Goal: Information Seeking & Learning: Learn about a topic

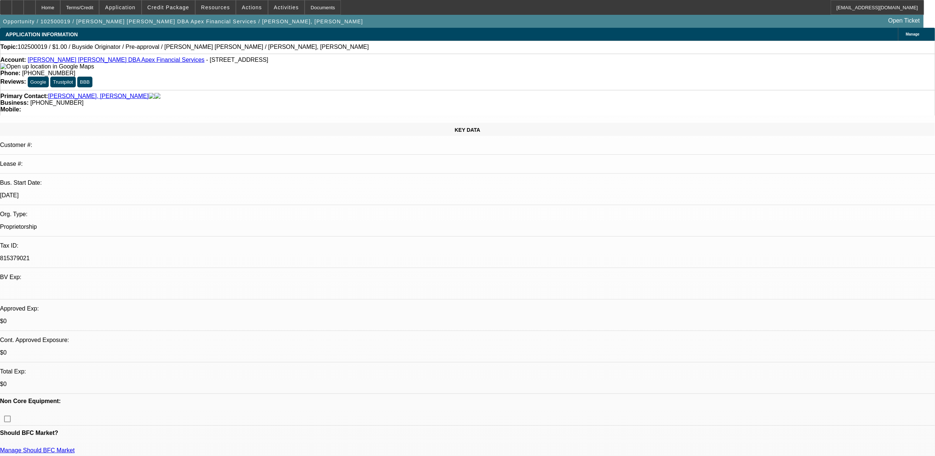
select select "0"
select select "2"
select select "0"
select select "2"
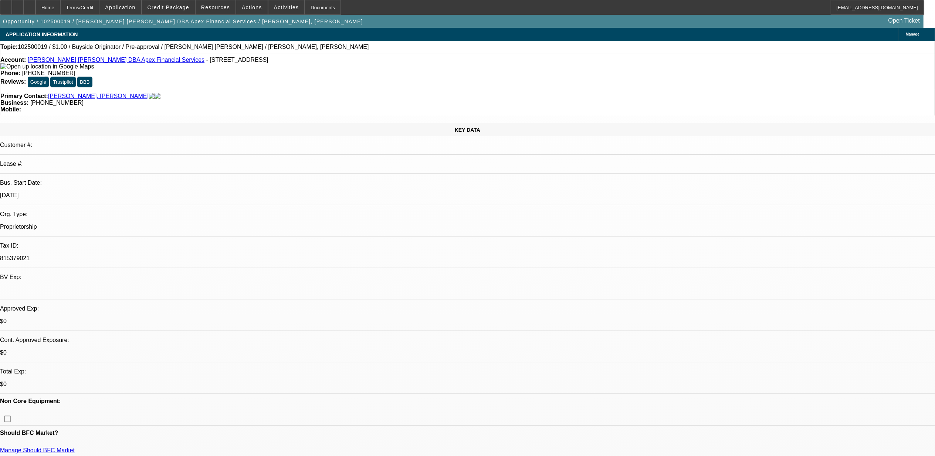
select select "0"
select select "2"
select select "0"
select select "1"
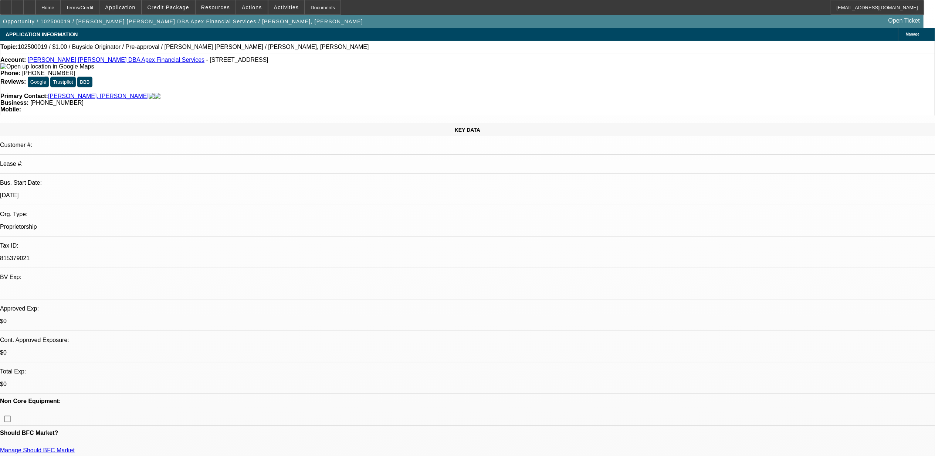
select select "2"
select select "6"
select select "1"
select select "2"
select select "6"
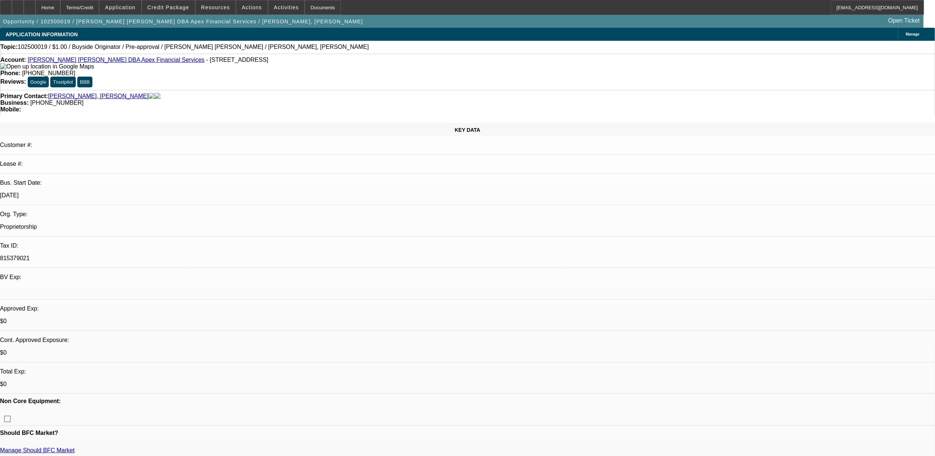
select select "1"
select select "2"
select select "6"
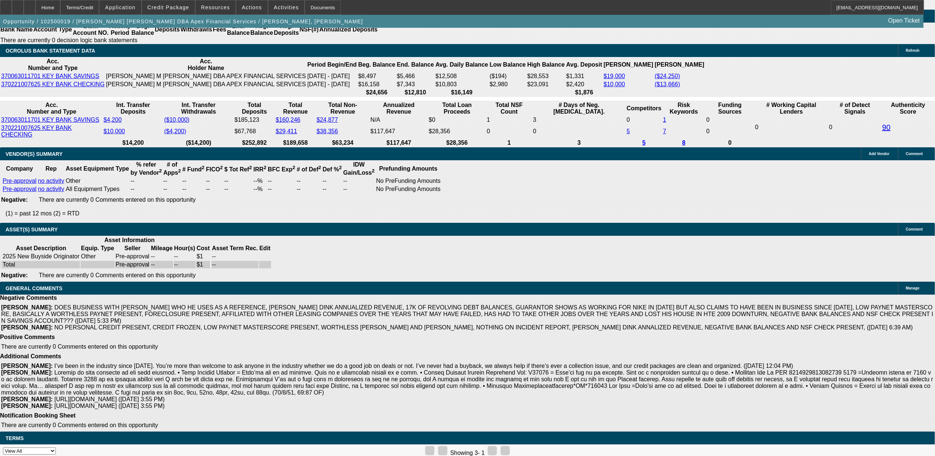
scroll to position [1329, 0]
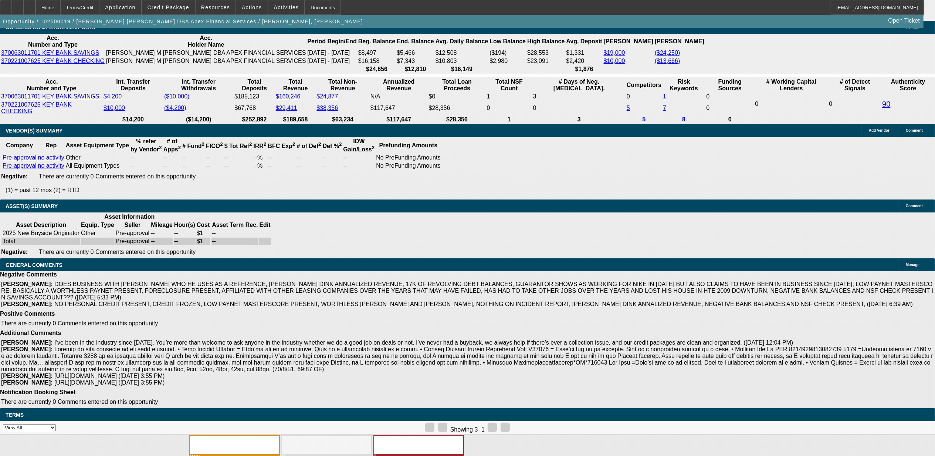
scroll to position [18, 0]
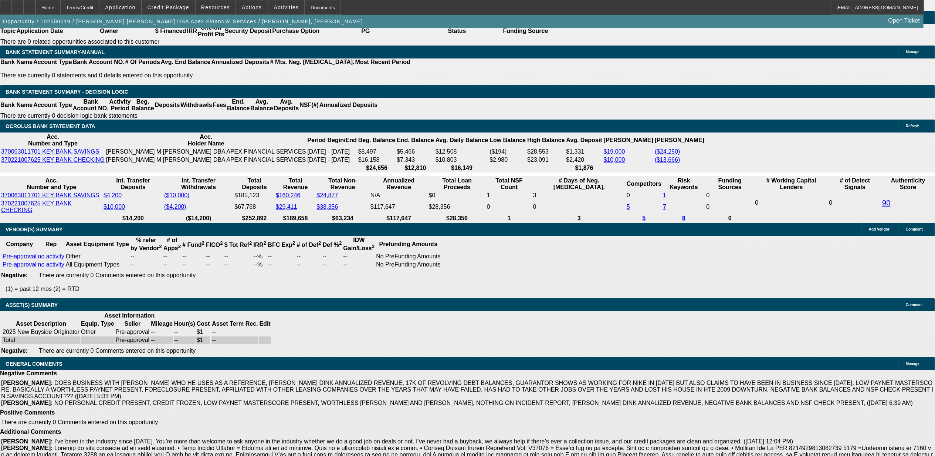
scroll to position [0, 0]
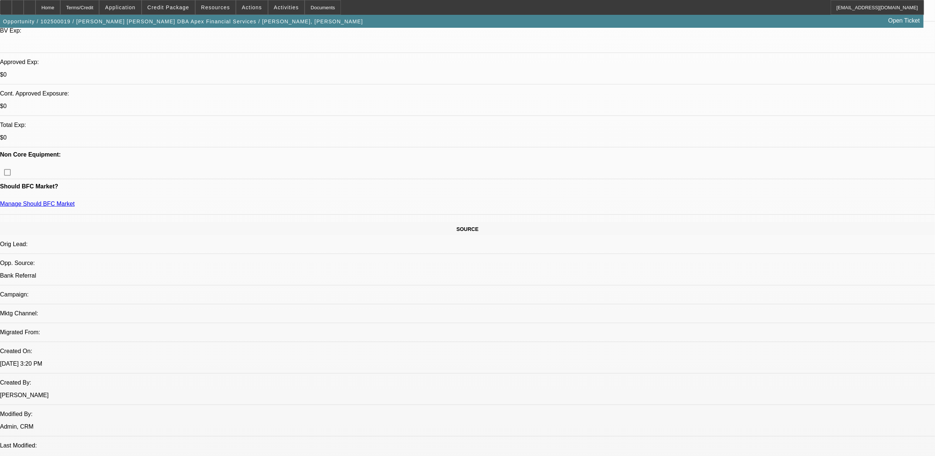
scroll to position [12, 0]
click at [173, 8] on span "Credit Package" at bounding box center [169, 7] width 42 height 6
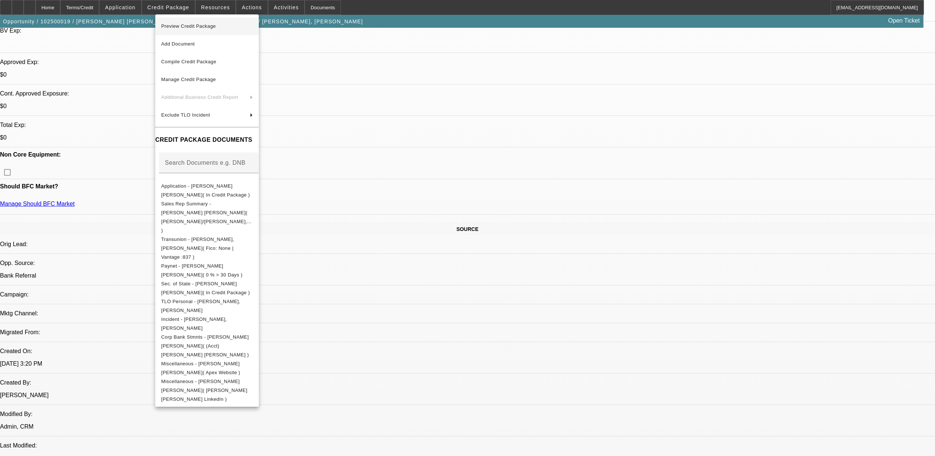
click at [196, 26] on span "Preview Credit Package" at bounding box center [188, 26] width 55 height 6
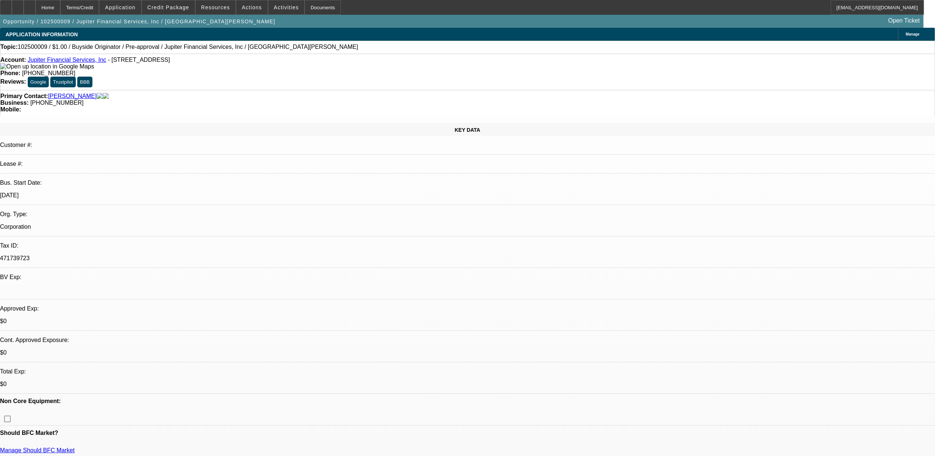
select select "0"
select select "2"
select select "0"
select select "2"
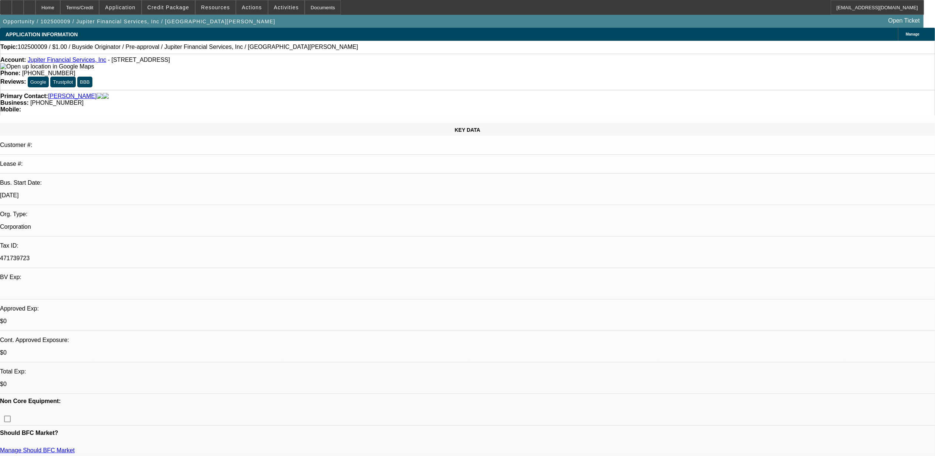
select select "0"
select select "1"
select select "2"
select select "6"
select select "1"
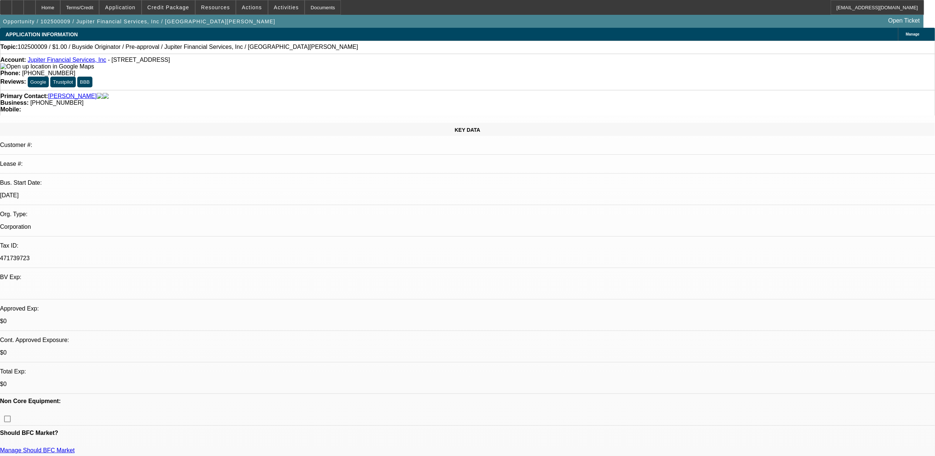
select select "2"
select select "6"
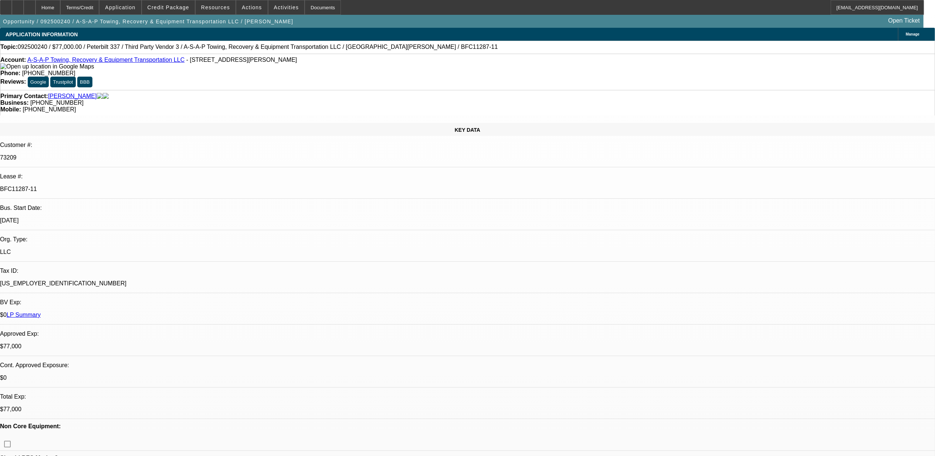
select select "0"
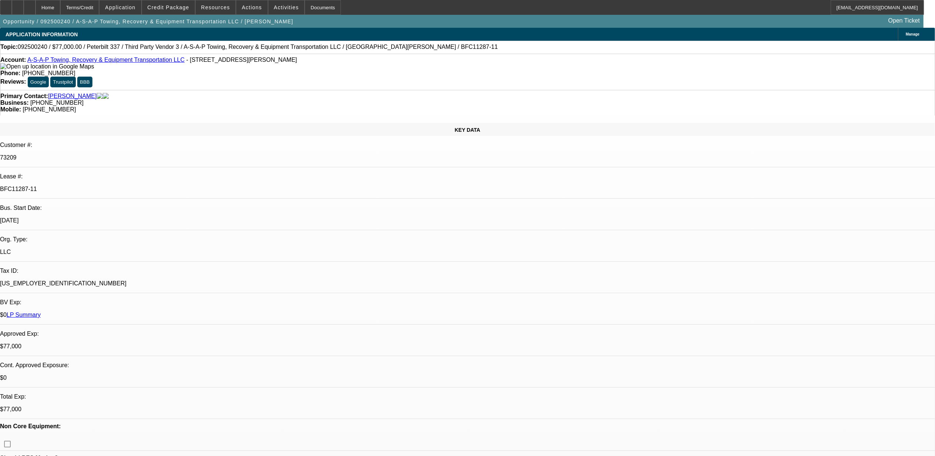
select select "0"
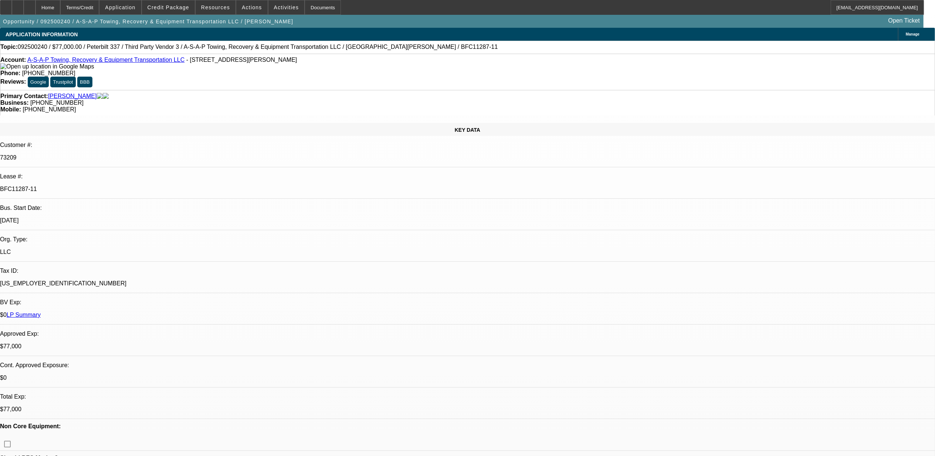
select select "0"
select select "1"
select select "2"
select select "6"
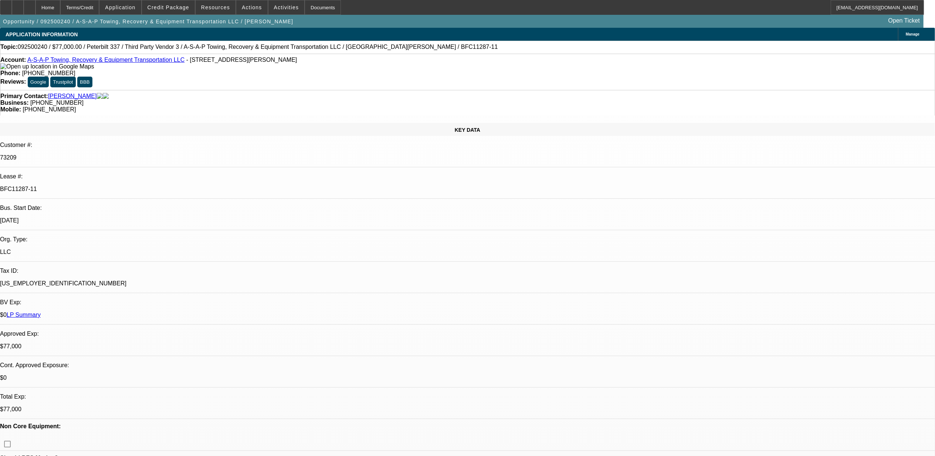
select select "1"
select select "6"
select select "1"
select select "3"
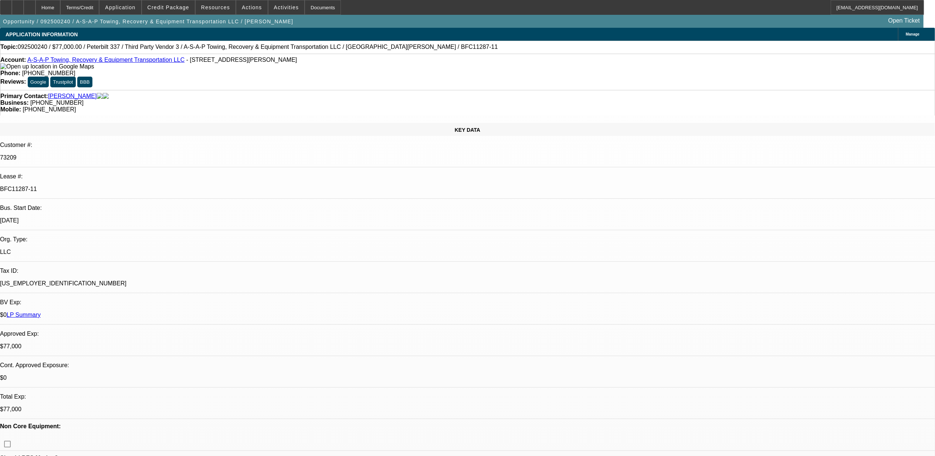
select select "6"
select select "1"
select select "3"
select select "6"
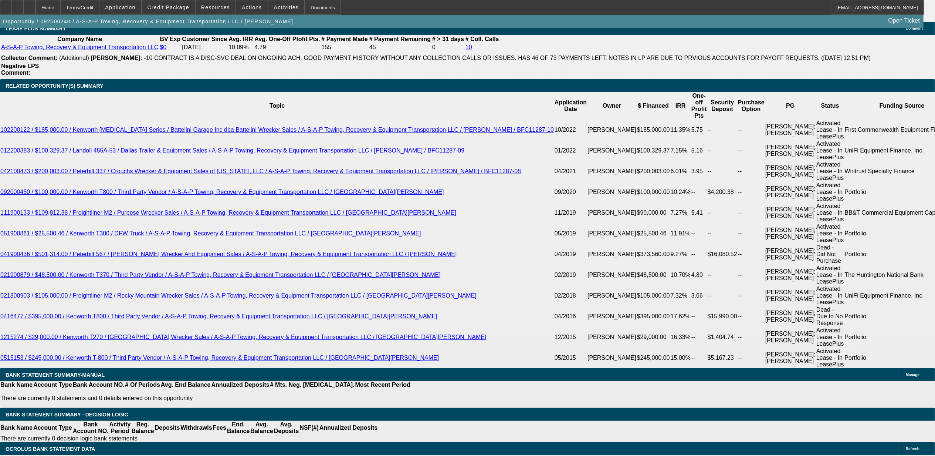
scroll to position [1331, 0]
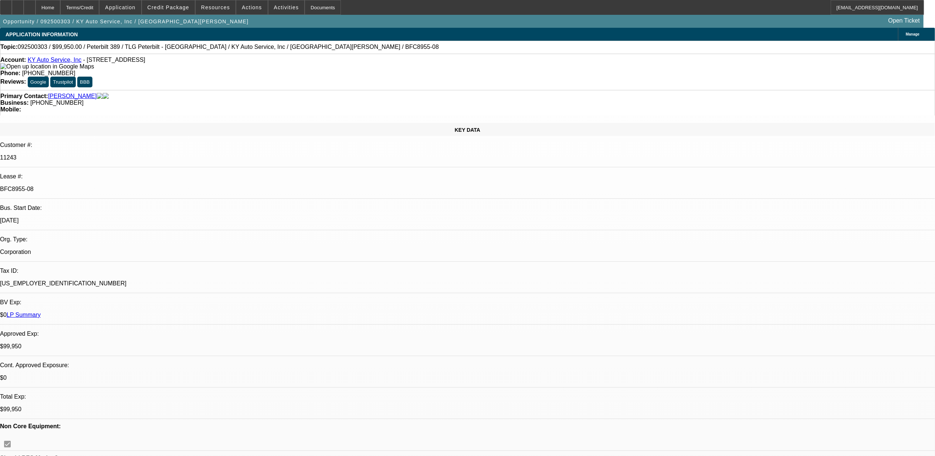
select select "0"
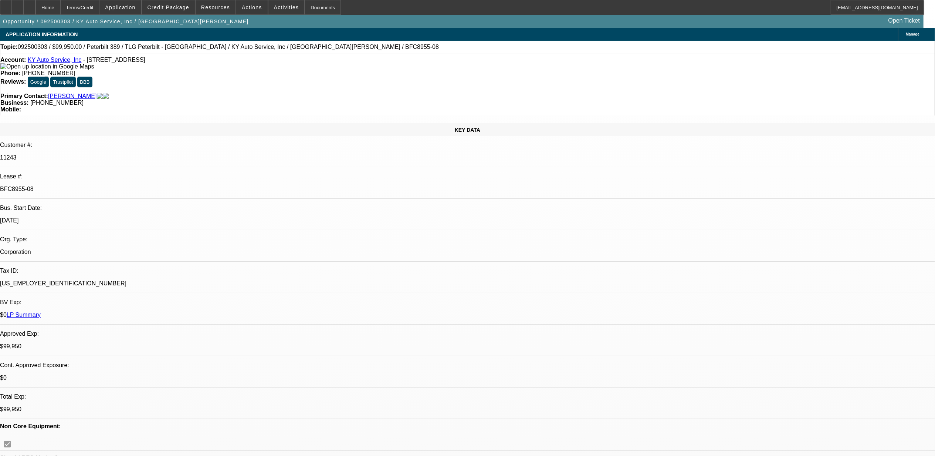
select select "0"
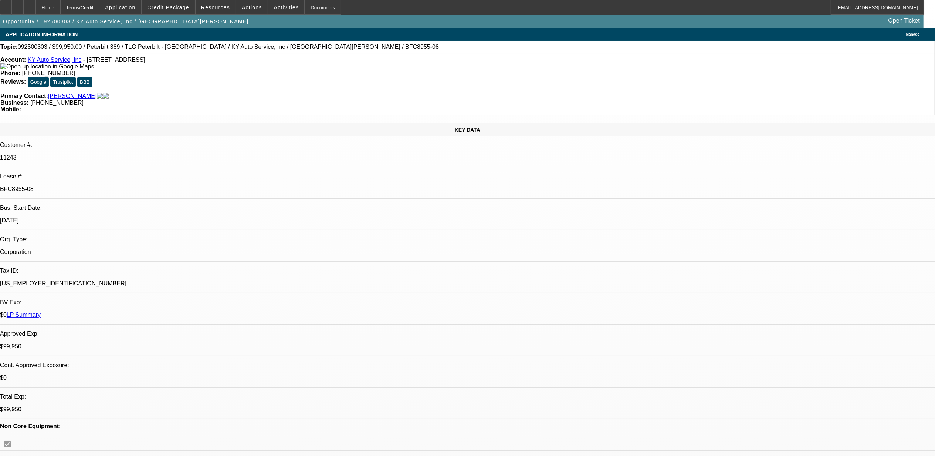
select select "0"
select select "1"
select select "6"
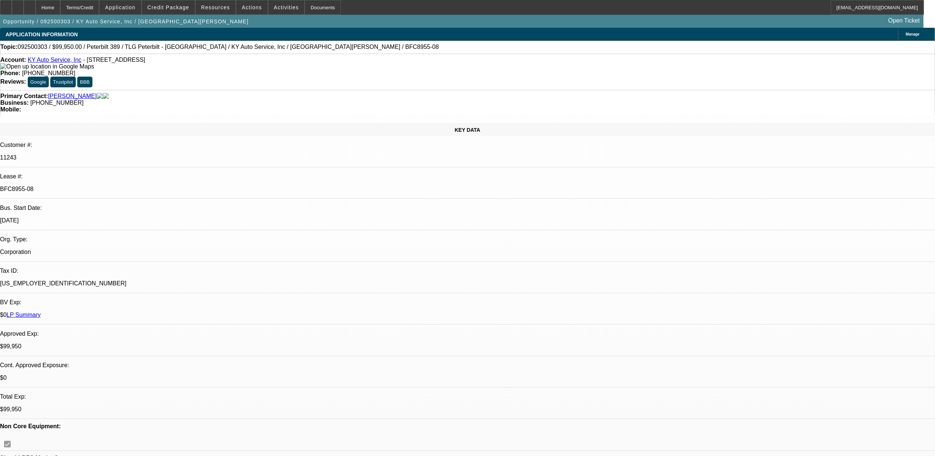
select select "1"
select select "2"
select select "6"
select select "1"
select select "2"
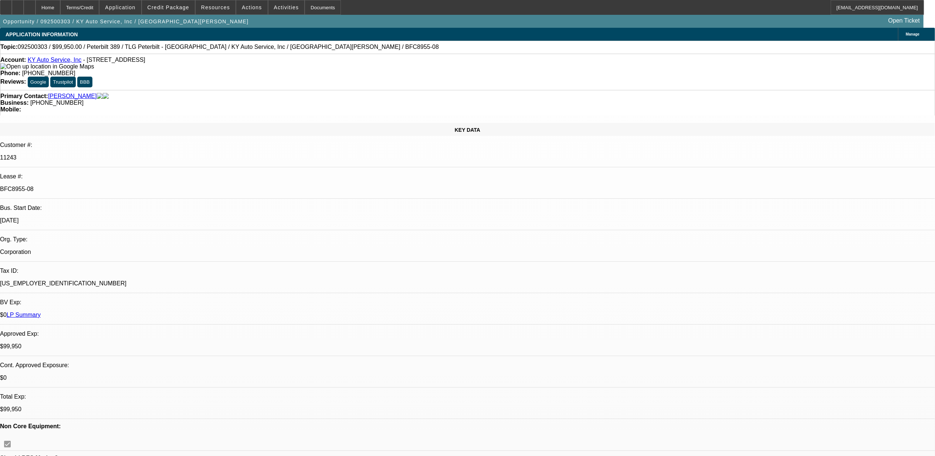
select select "6"
select select "1"
select select "2"
select select "6"
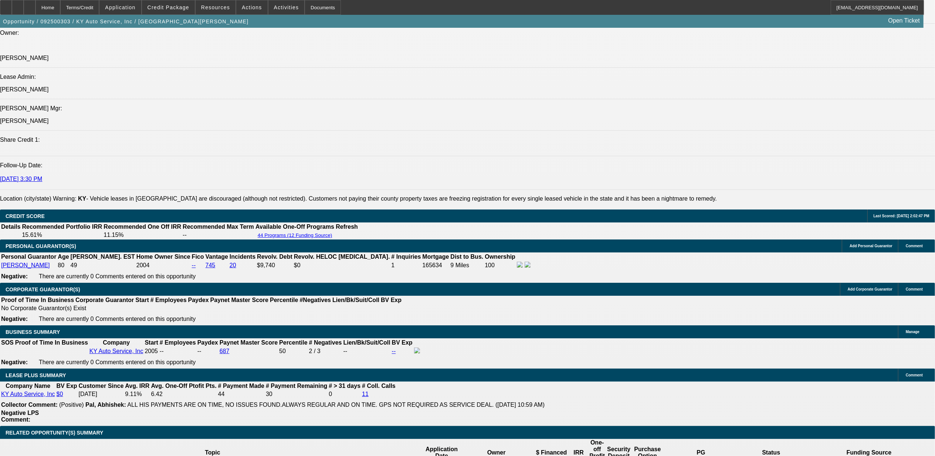
scroll to position [1183, 0]
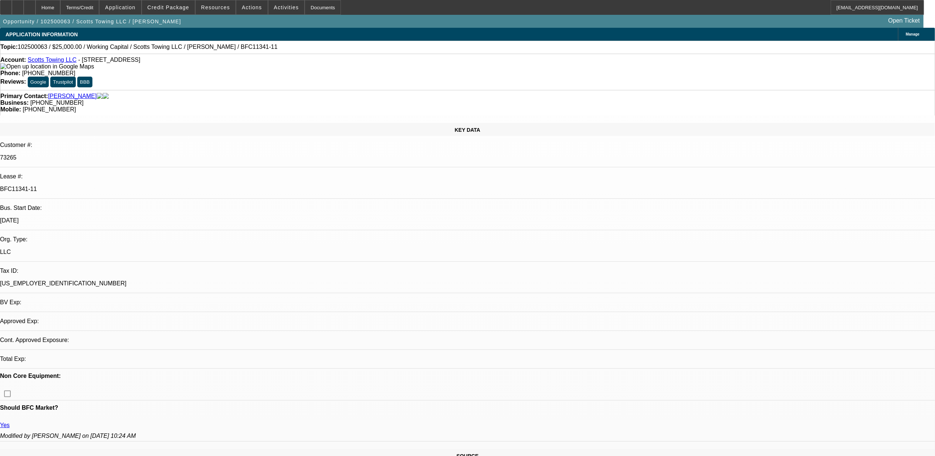
select select "0"
select select "2"
select select "0"
select select "6"
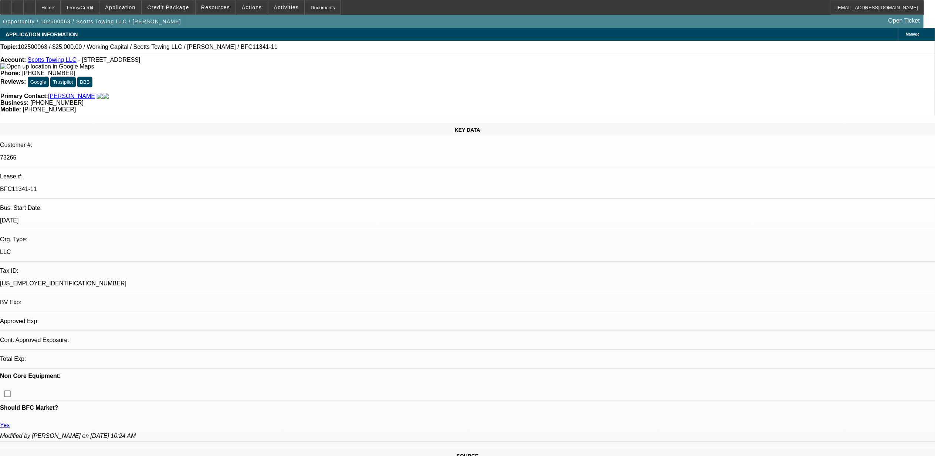
select select "0"
select select "2"
select select "0"
select select "6"
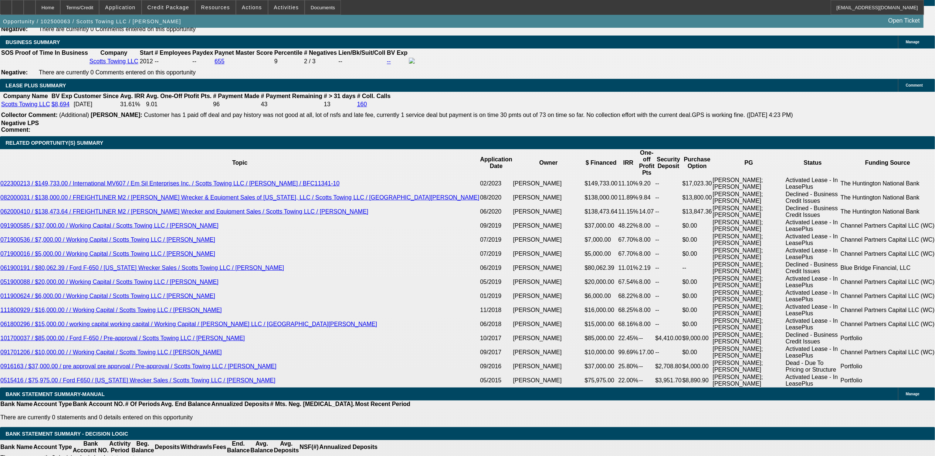
scroll to position [1232, 0]
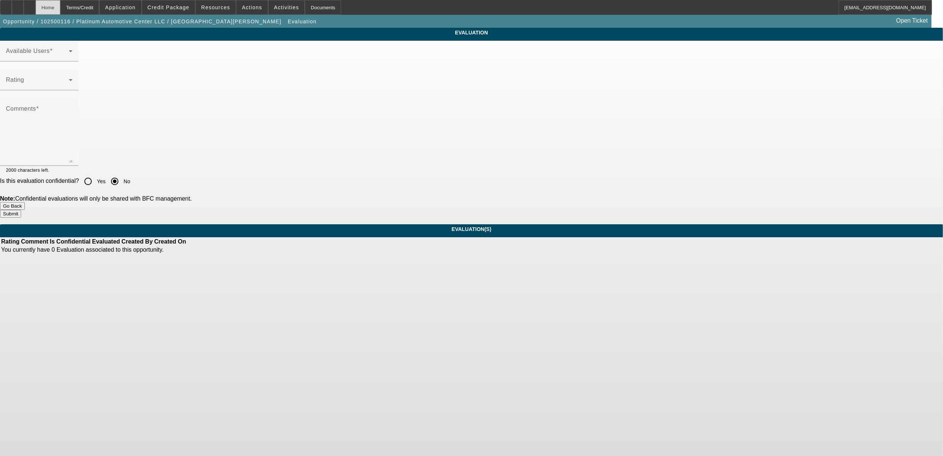
click at [60, 8] on div "Home" at bounding box center [47, 7] width 25 height 15
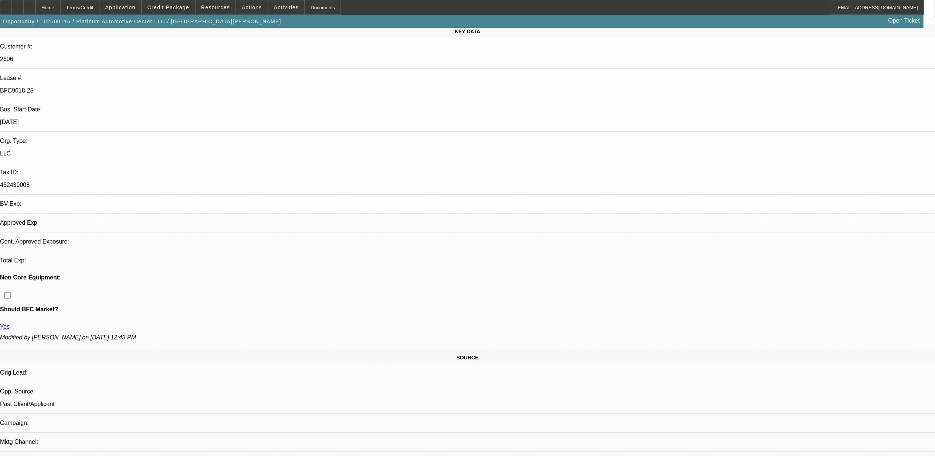
select select "0"
select select "2"
select select "0"
select select "2"
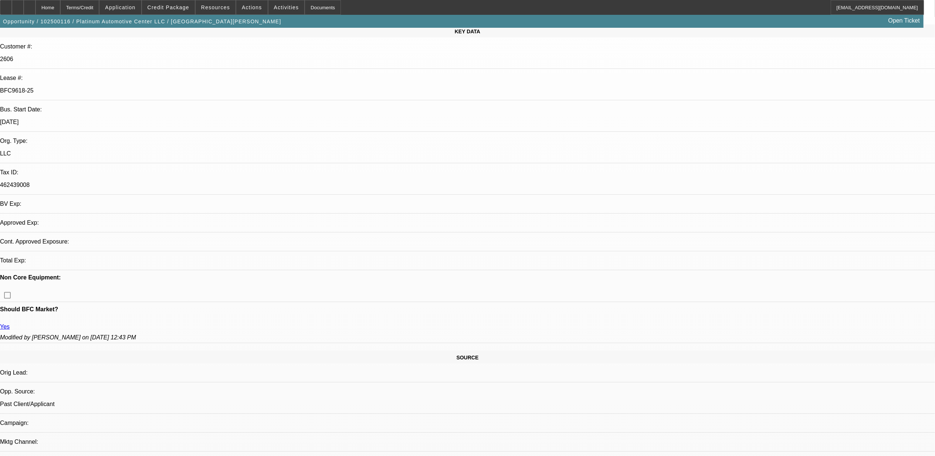
select select "0"
select select "2"
select select "0"
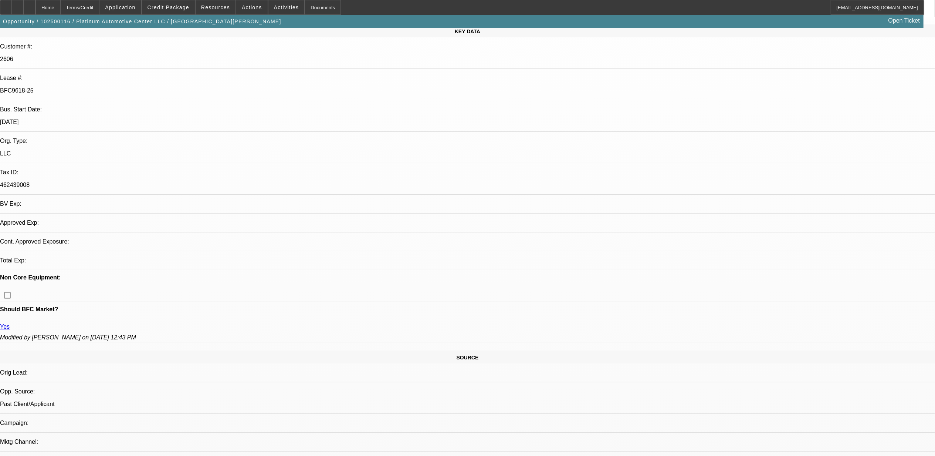
select select "0"
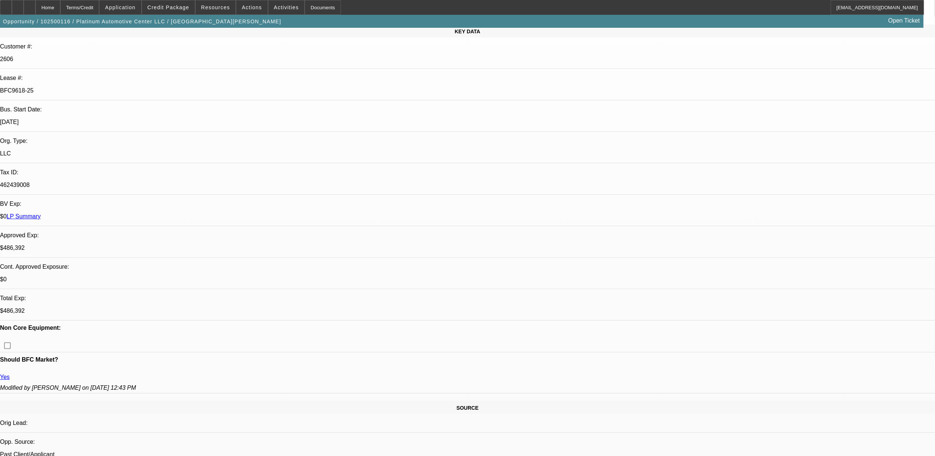
select select "1"
select select "2"
select select "6"
select select "1"
select select "2"
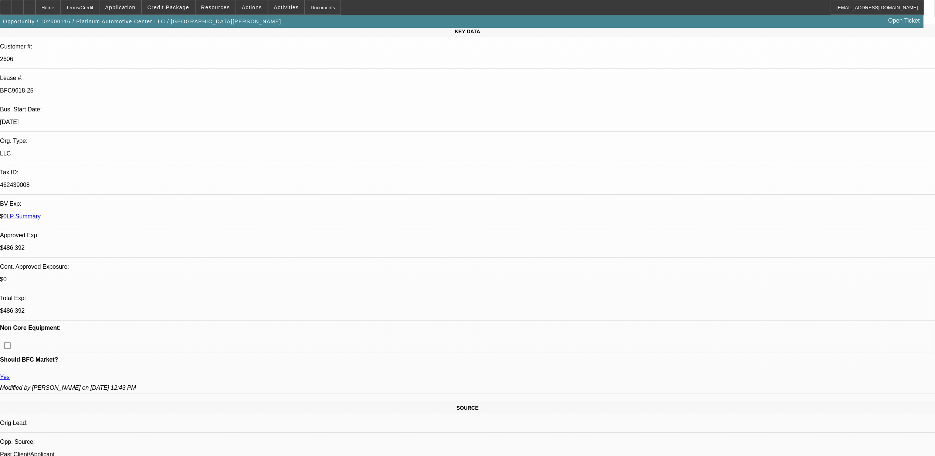
select select "6"
select select "1"
select select "2"
select select "6"
select select "1"
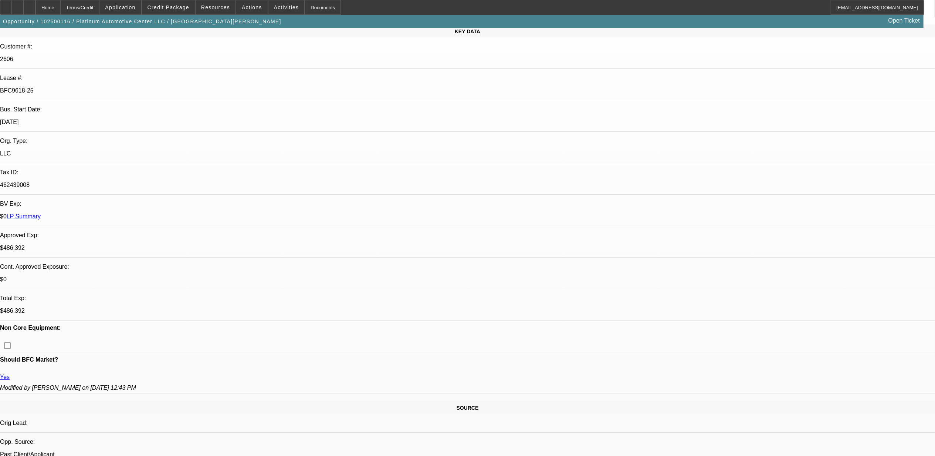
select select "3"
select select "6"
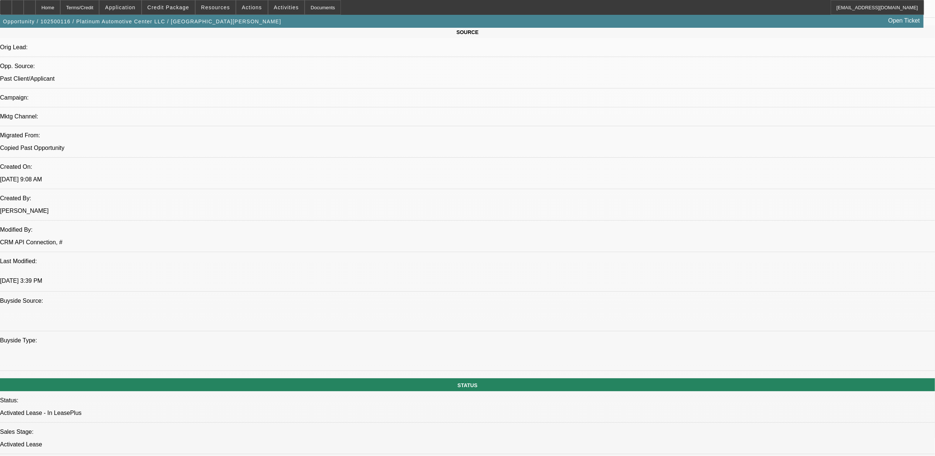
scroll to position [416, 0]
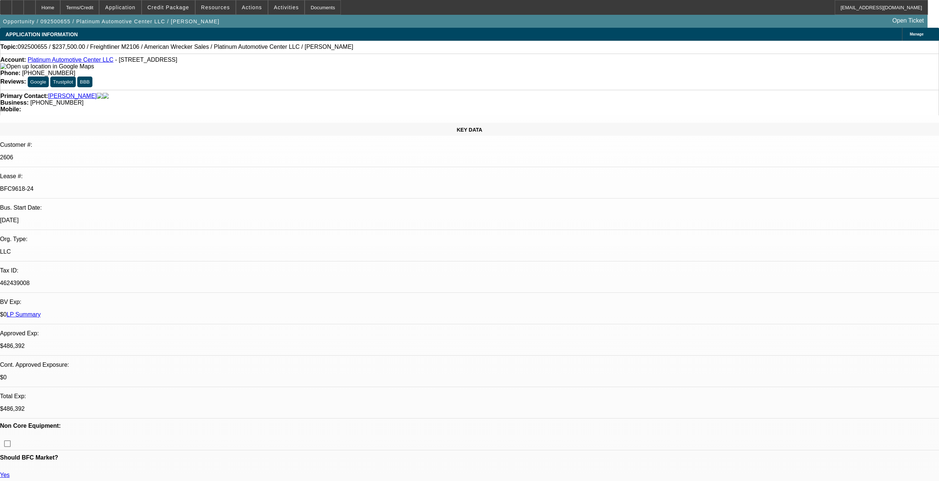
select select "0"
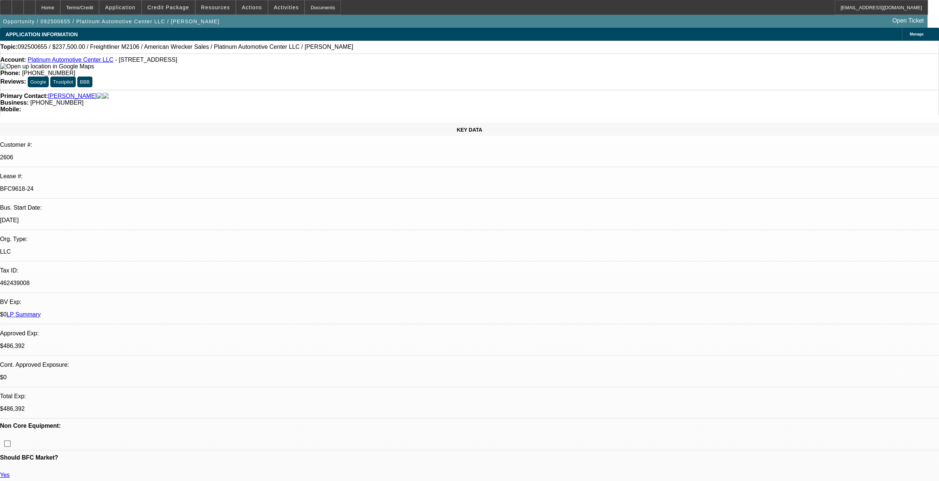
select select "0"
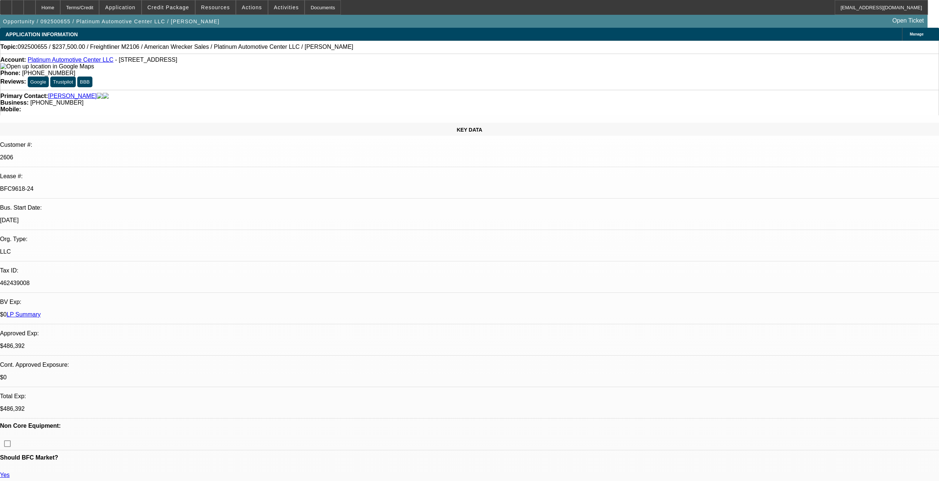
select select "0"
select select "1"
select select "2"
select select "6"
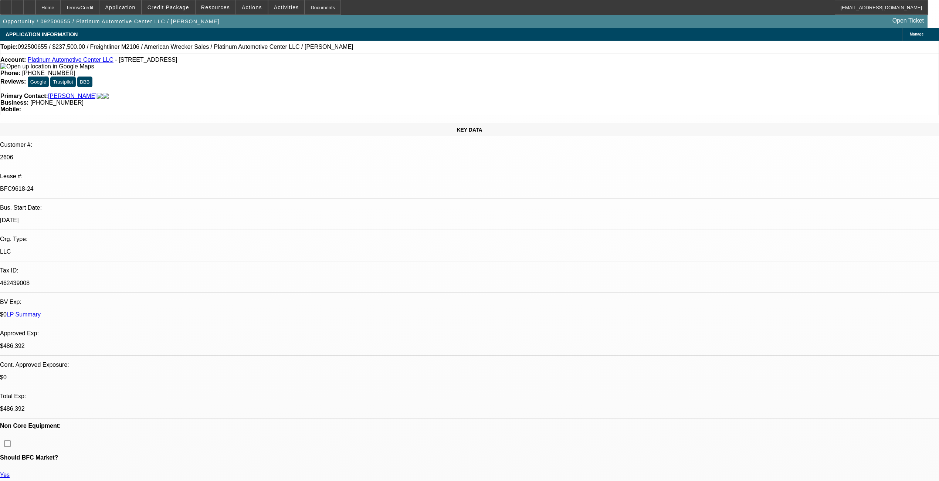
select select "1"
select select "2"
select select "6"
select select "1"
select select "2"
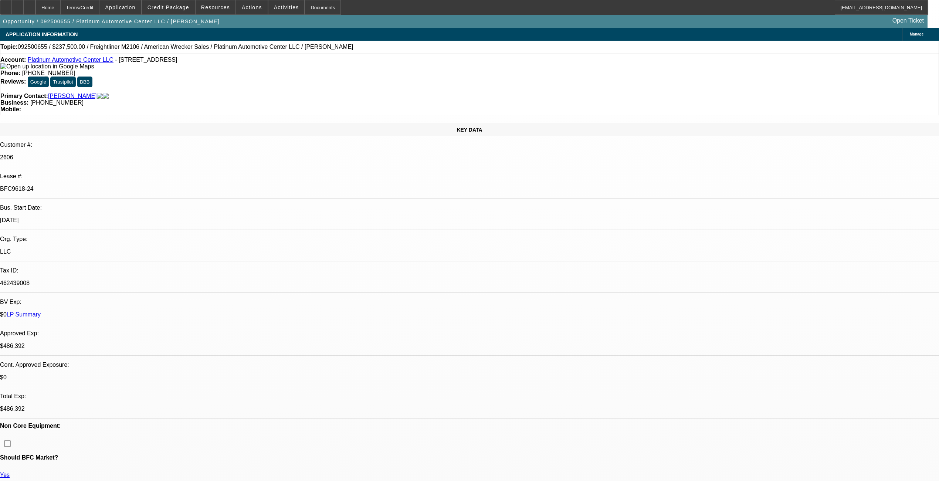
select select "6"
select select "1"
select select "2"
select select "6"
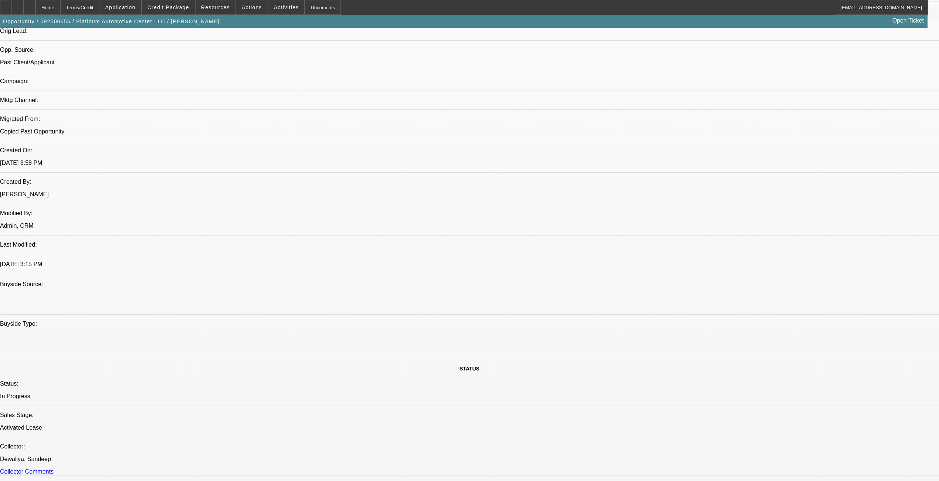
scroll to position [394, 0]
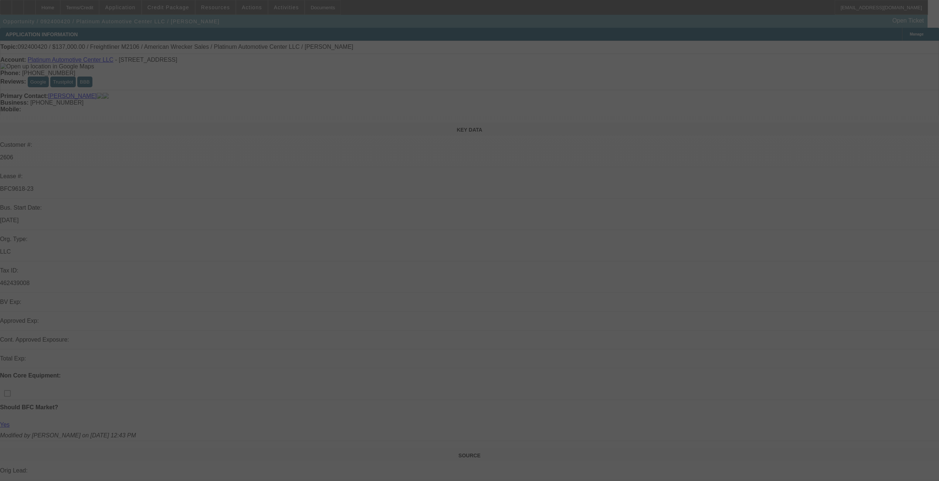
scroll to position [98, 0]
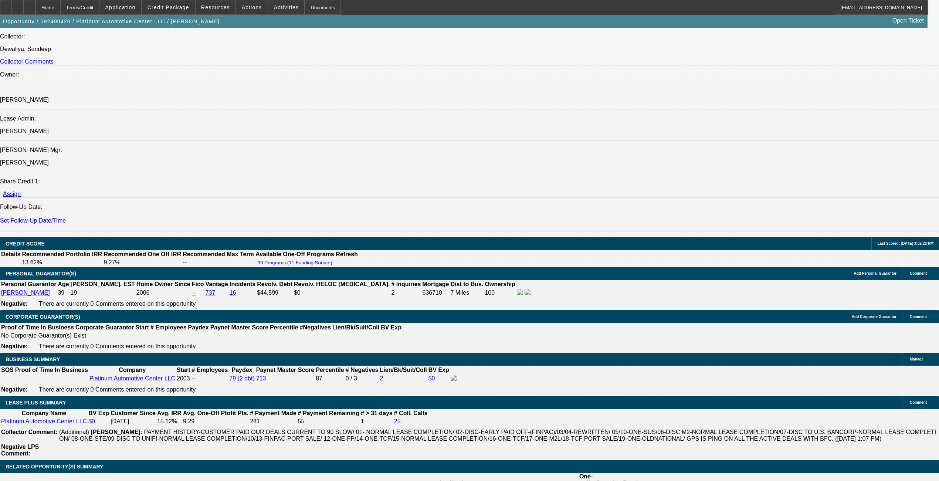
select select "0"
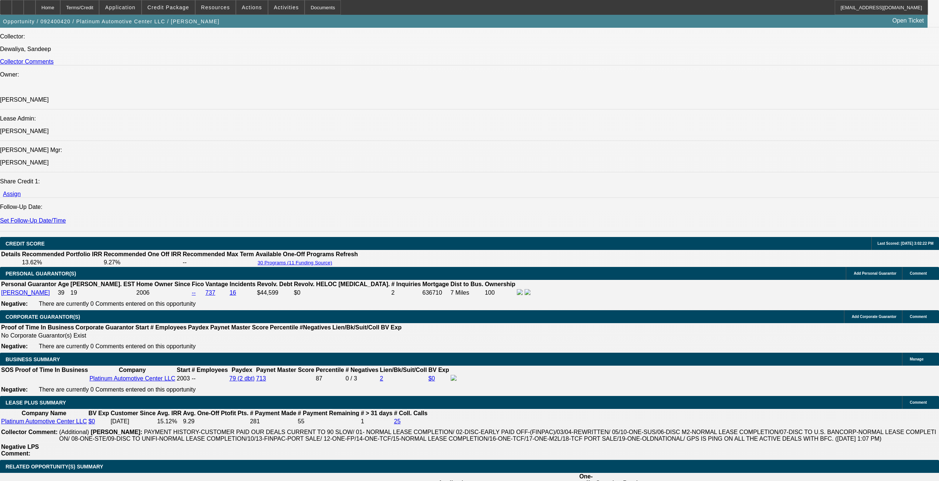
select select "0"
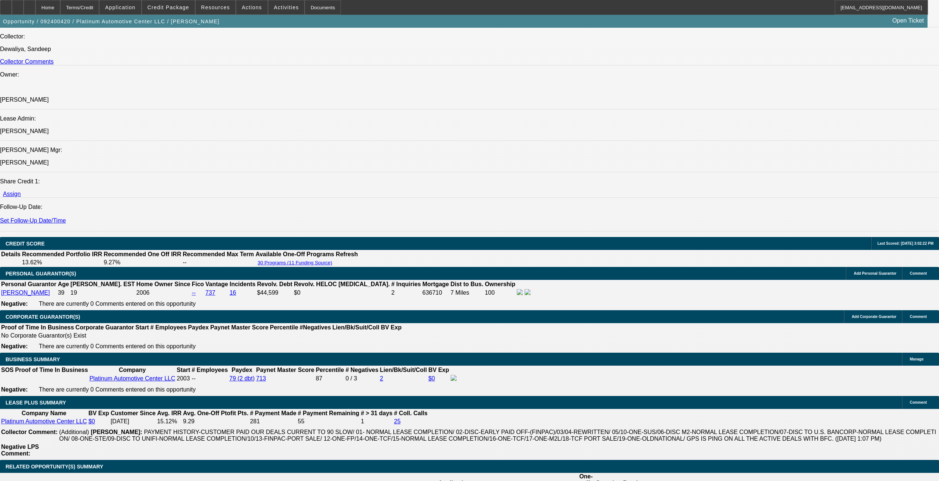
select select "0"
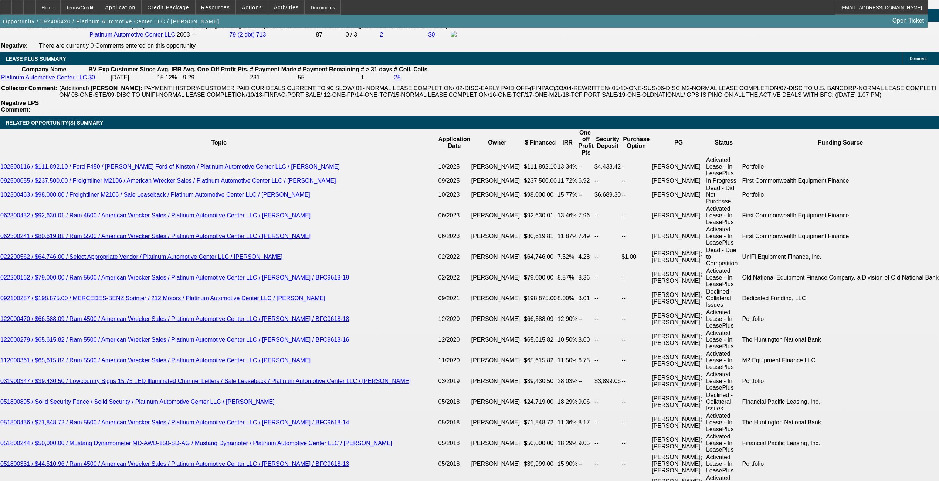
select select "1"
select select "2"
select select "6"
select select "1"
select select "2"
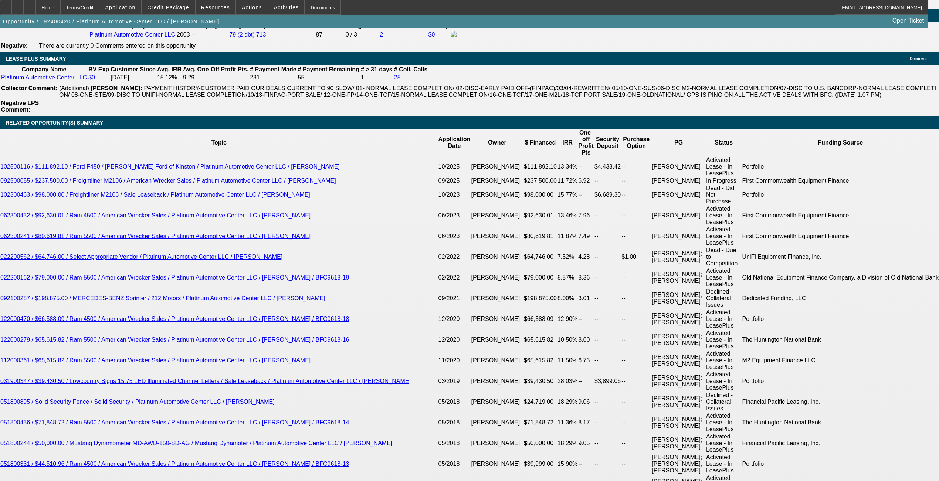
select select "6"
select select "1"
select select "2"
select select "6"
select select "1"
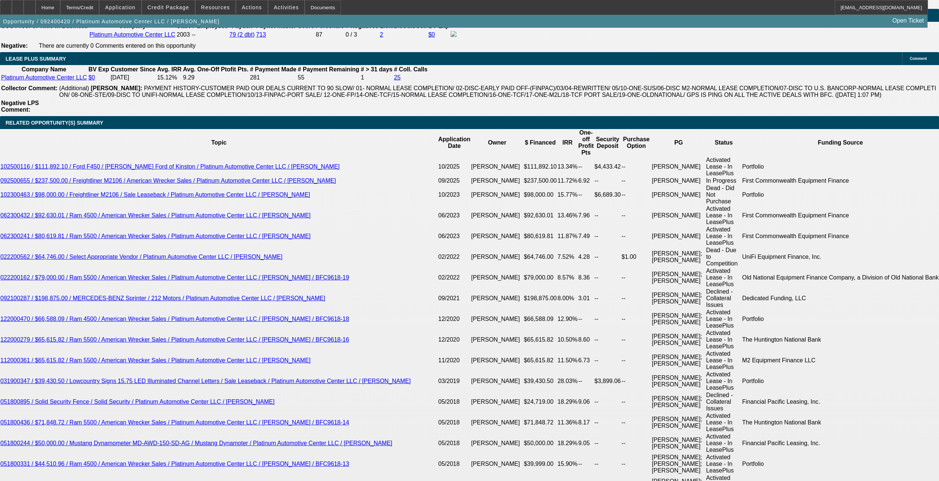
select select "2"
select select "6"
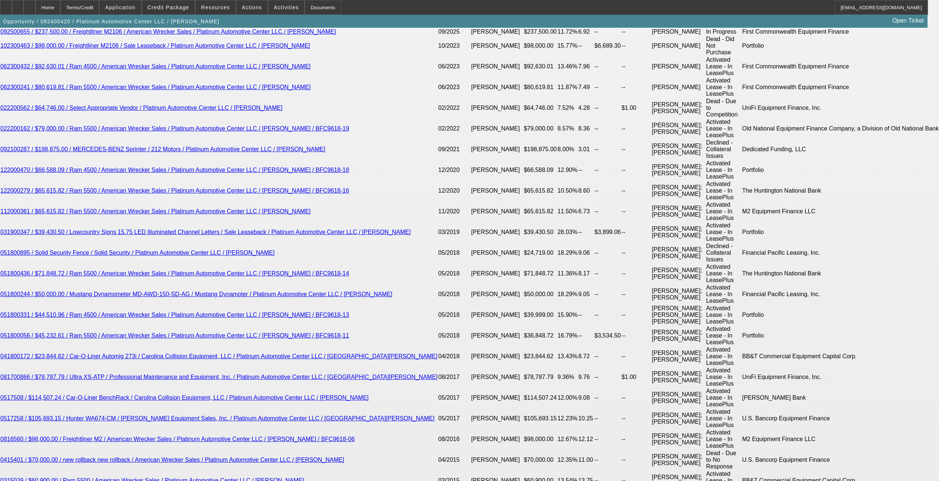
scroll to position [1403, 0]
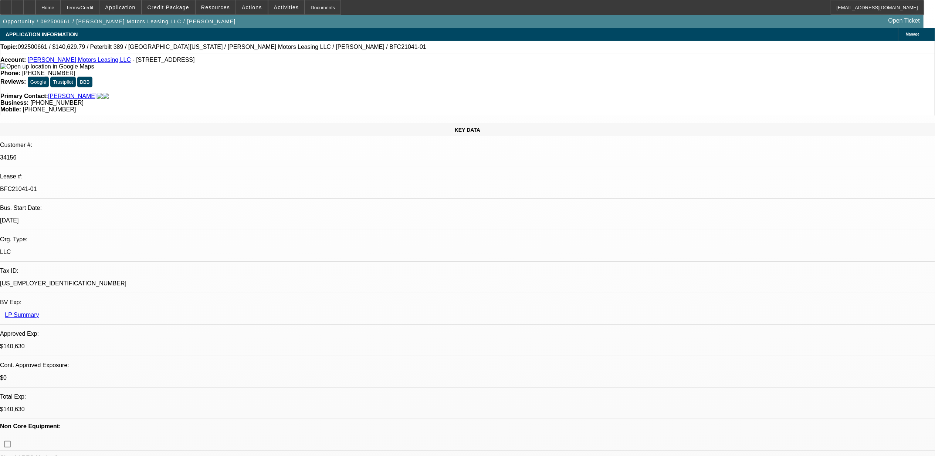
select select "0"
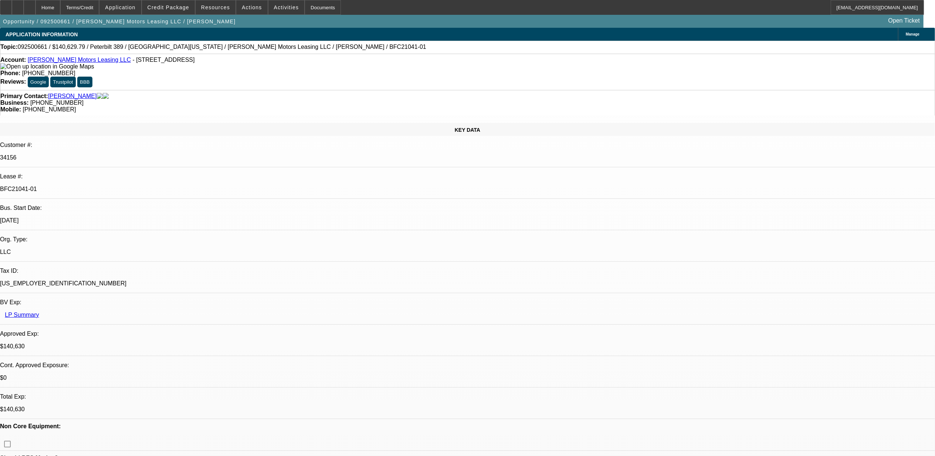
select select "0"
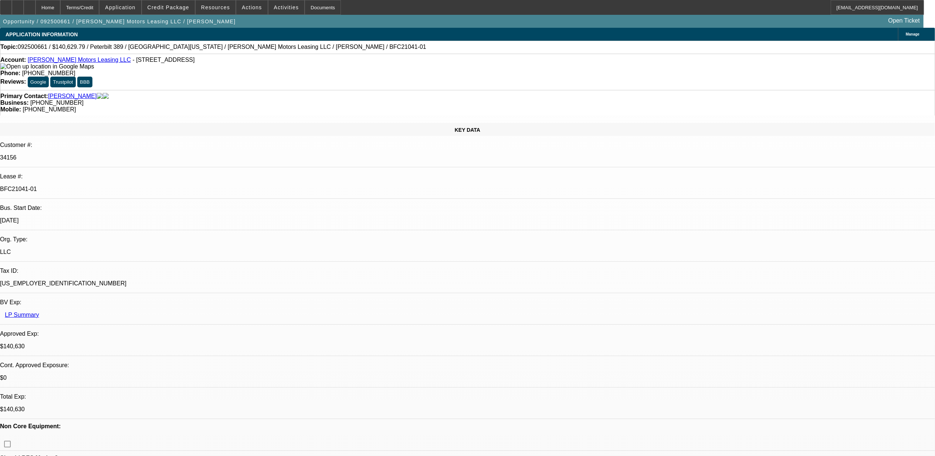
select select "0"
select select "1"
select select "2"
select select "6"
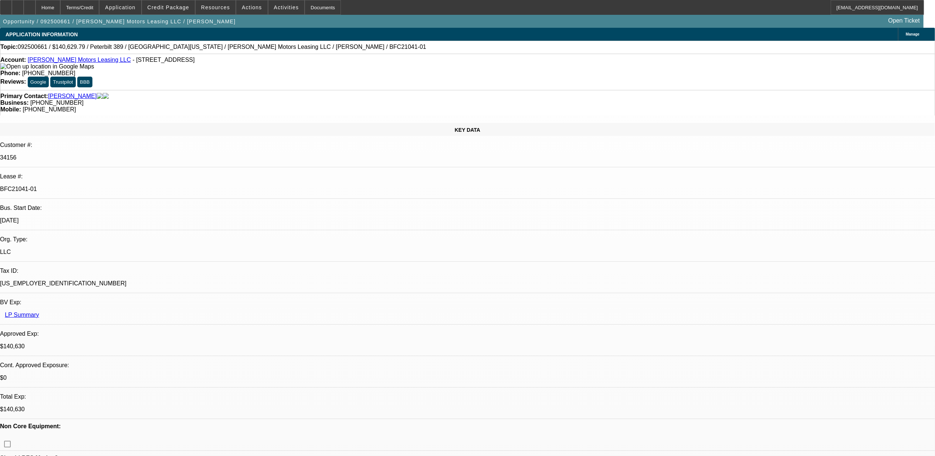
select select "1"
select select "6"
select select "1"
select select "2"
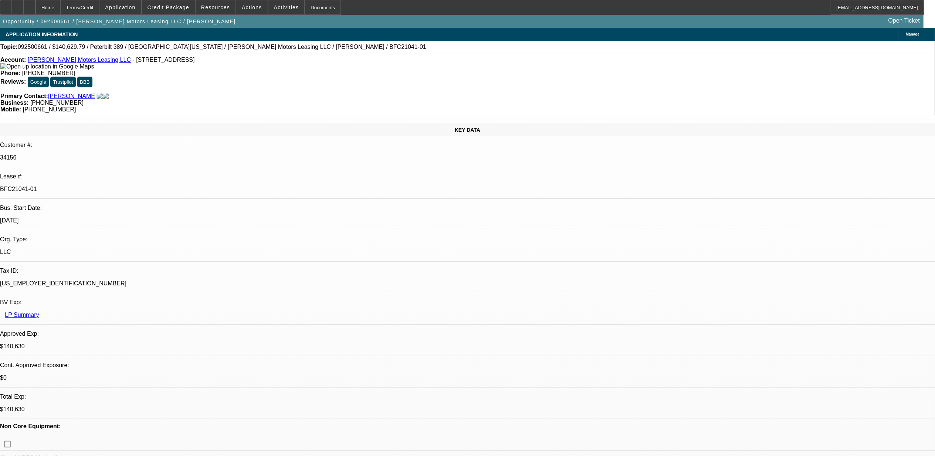
select select "6"
select select "1"
select select "6"
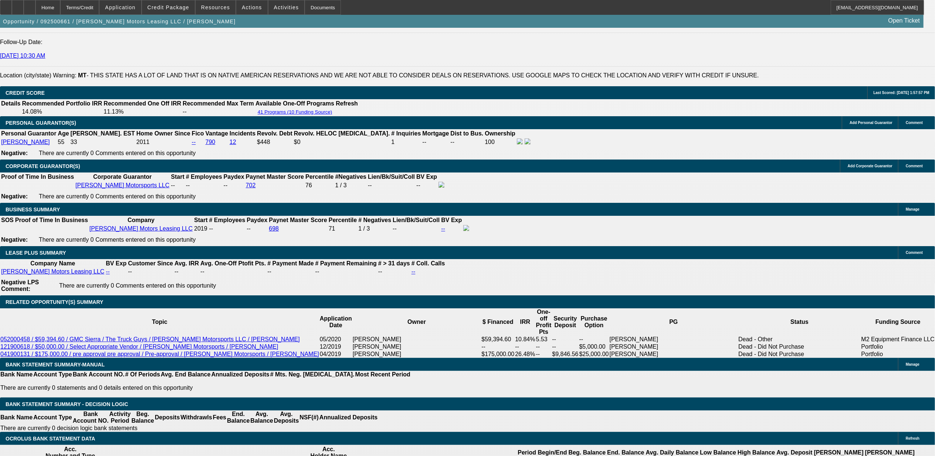
scroll to position [1106, 0]
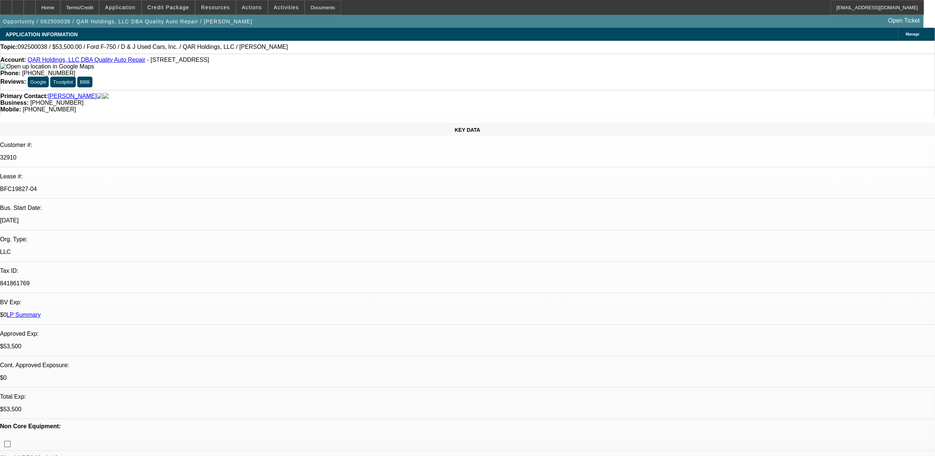
select select "0"
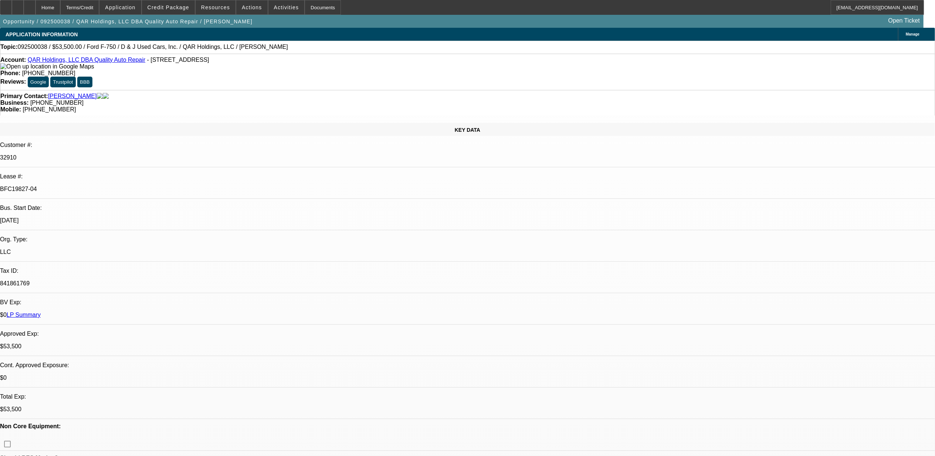
select select "0"
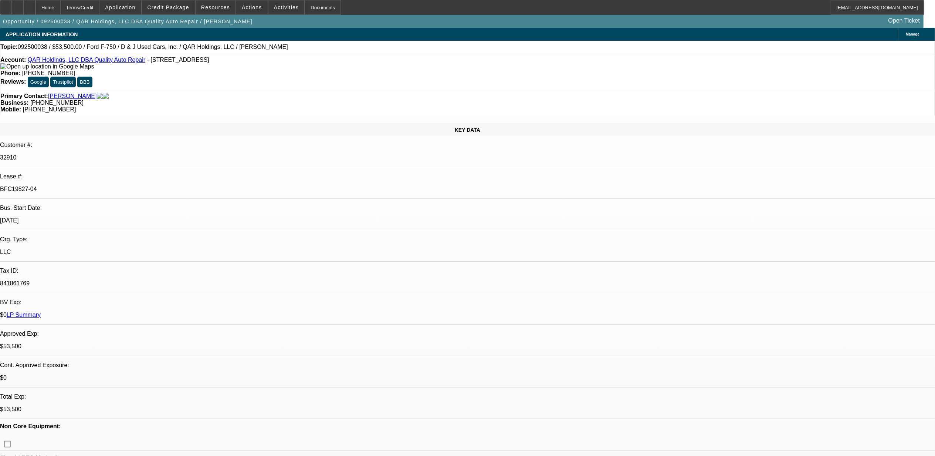
select select "0"
select select "1"
select select "2"
select select "6"
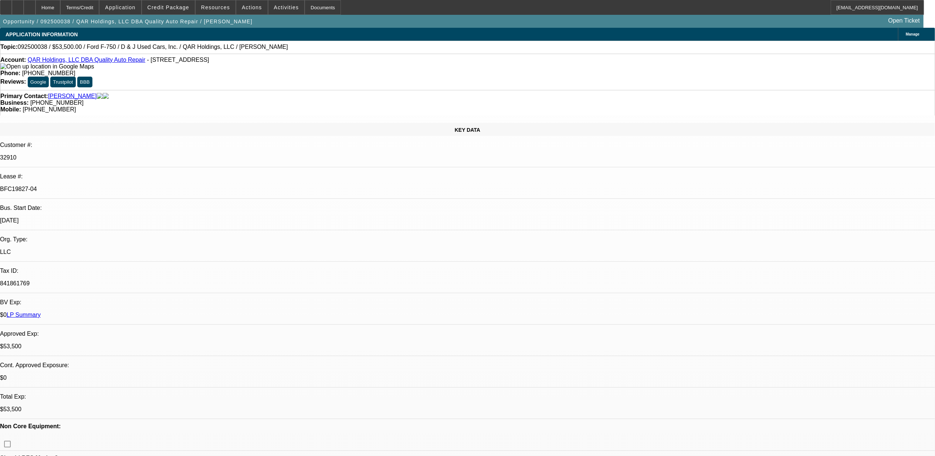
select select "1"
select select "6"
select select "1"
select select "2"
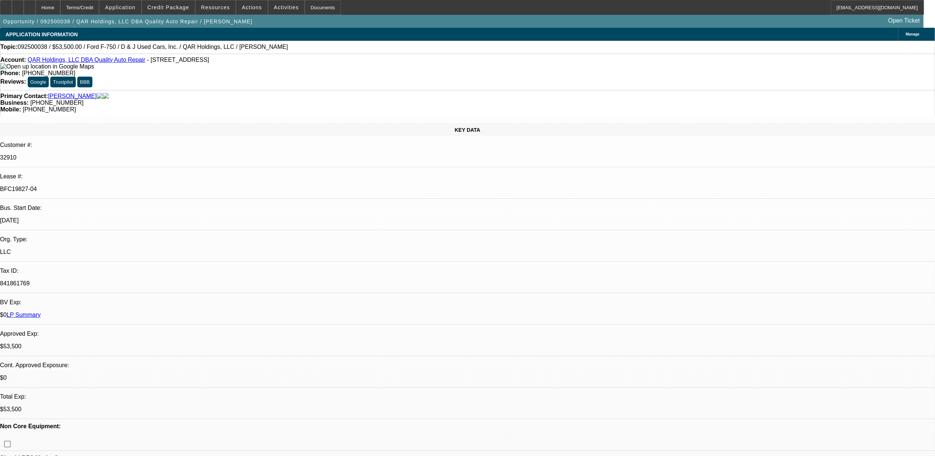
select select "6"
select select "1"
select select "2"
select select "6"
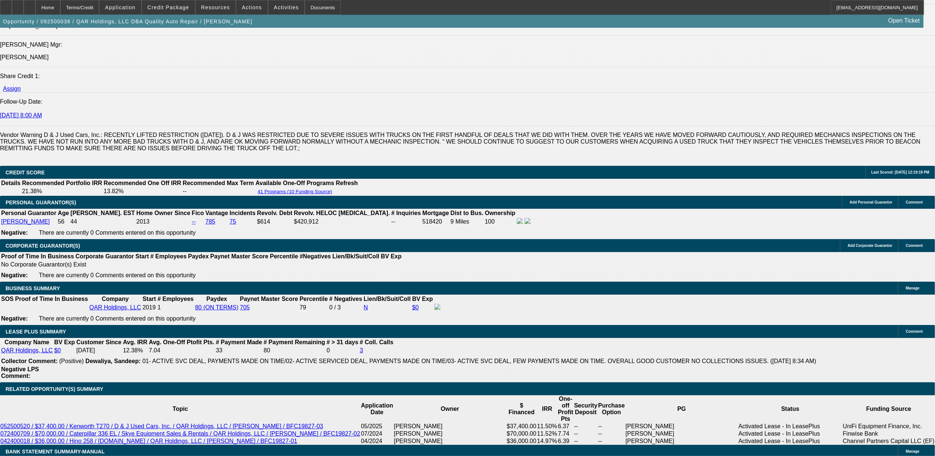
scroll to position [1035, 0]
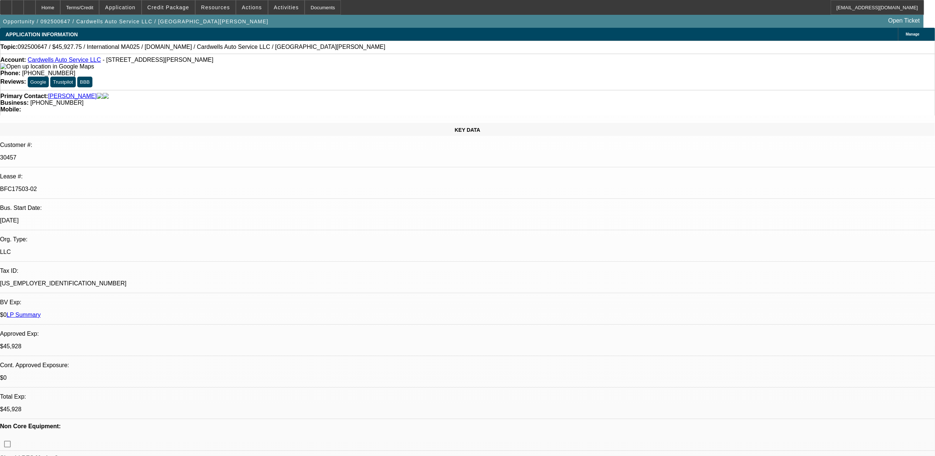
select select "0"
select select "0.1"
select select "0"
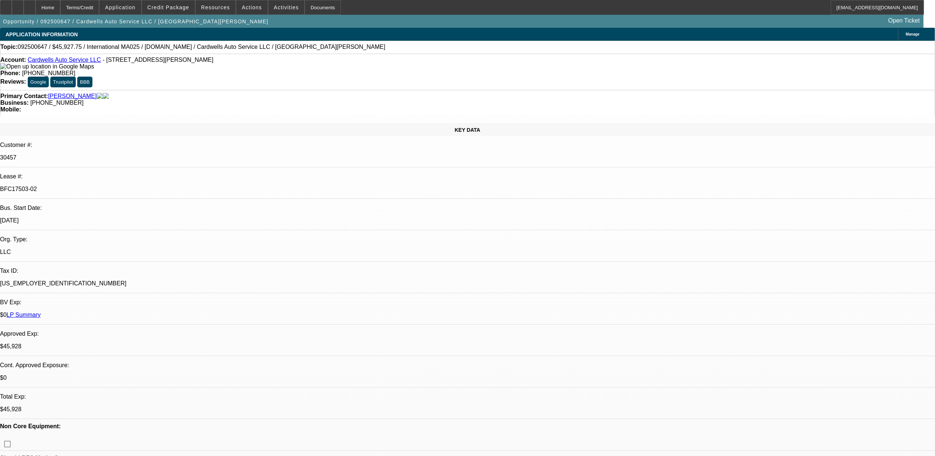
select select "0.1"
select select "0"
select select "0.1"
select select "0"
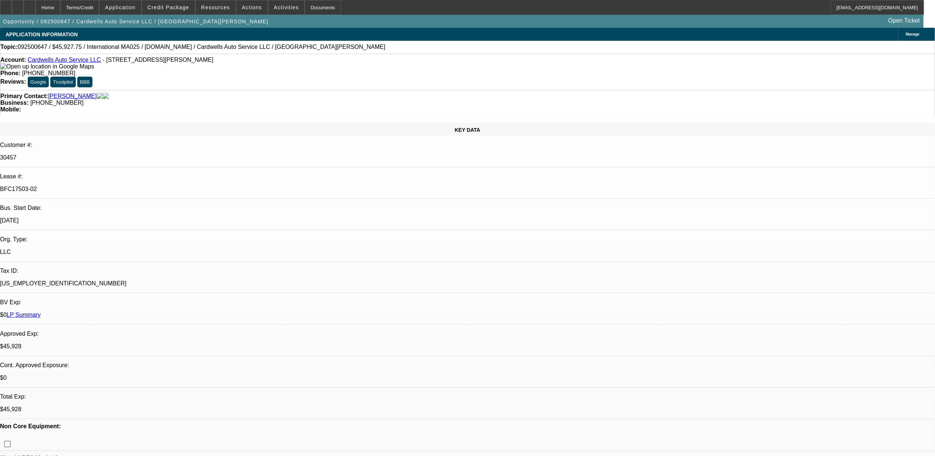
select select "0"
select select "0.1"
select select "1"
select select "2"
select select "4"
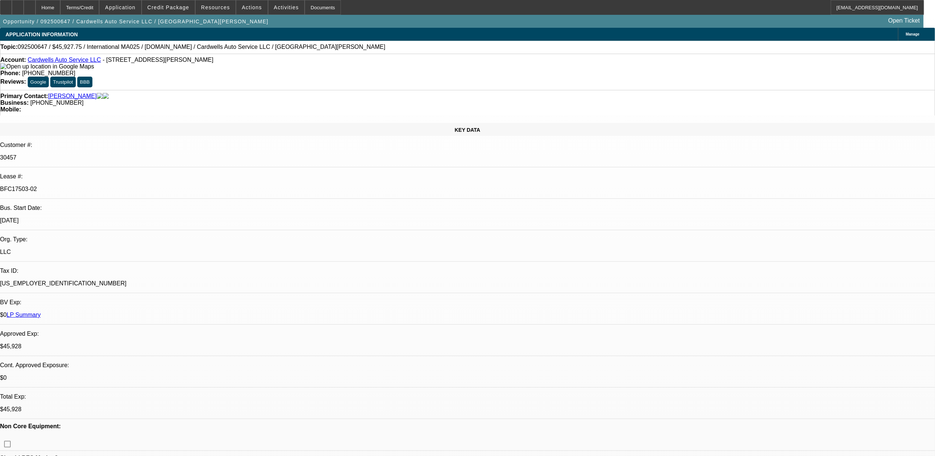
select select "1"
select select "2"
select select "4"
select select "1"
select select "2"
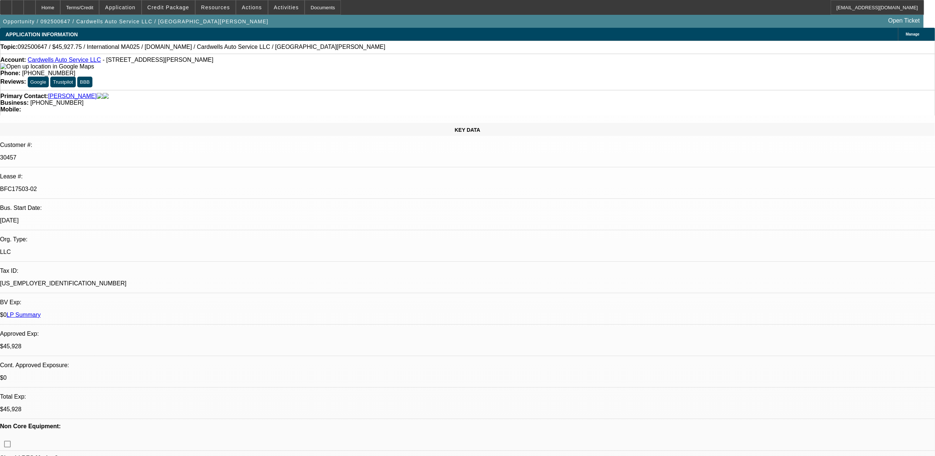
select select "4"
select select "1"
select select "2"
select select "4"
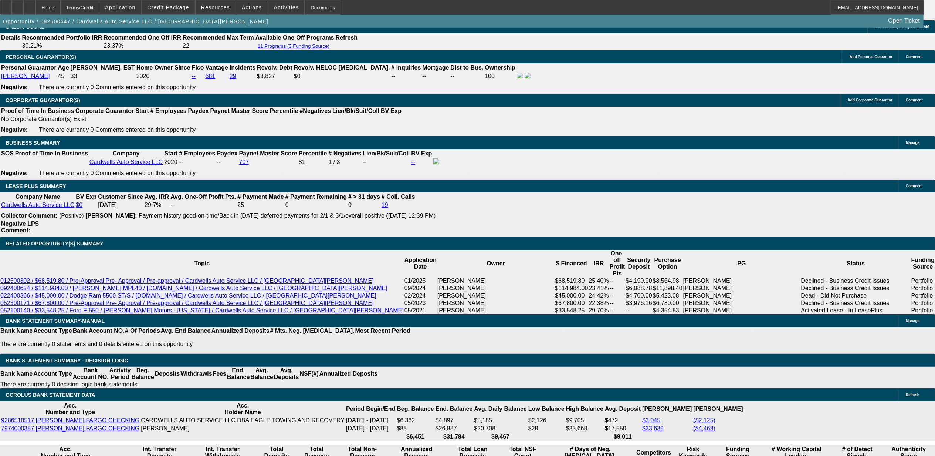
scroll to position [1282, 0]
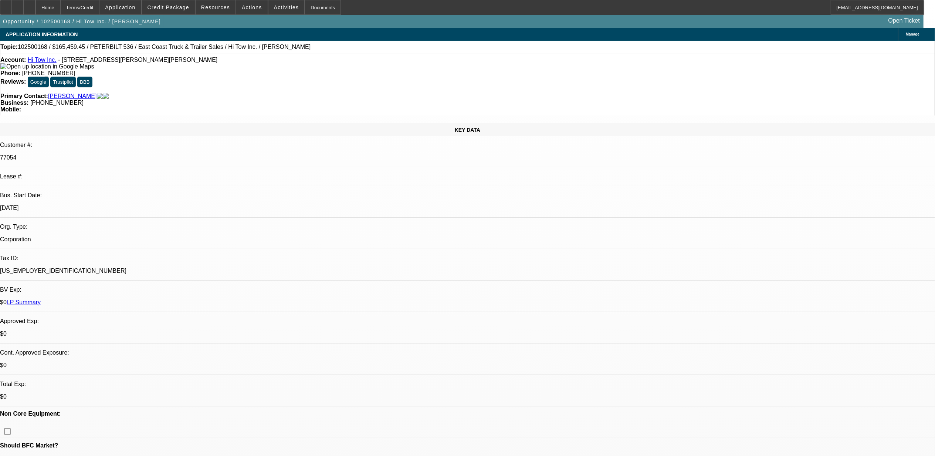
select select "0"
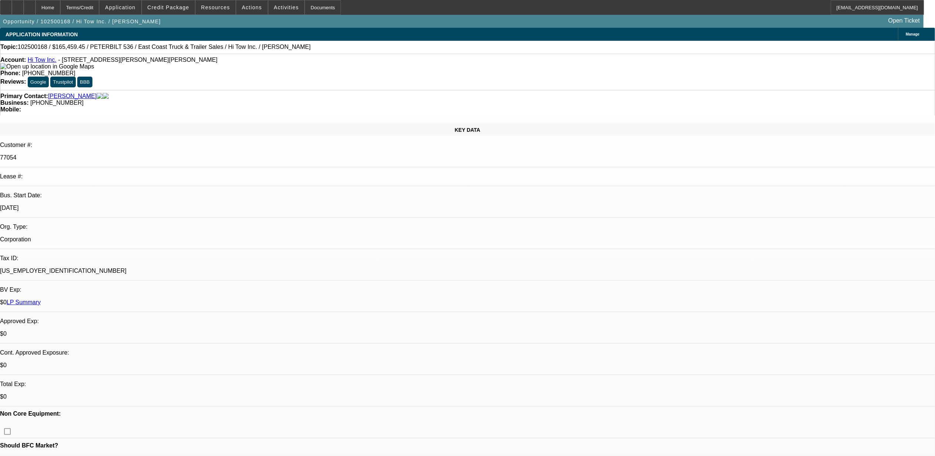
select select "0"
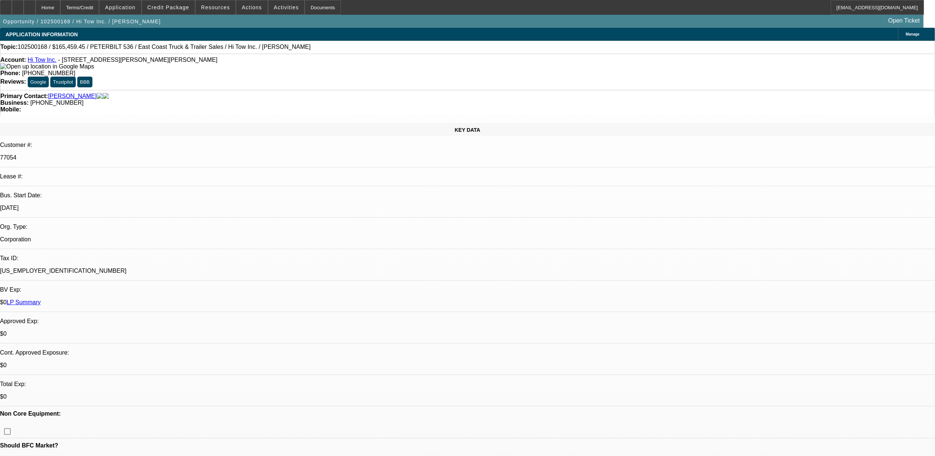
select select "0"
select select "1"
select select "2"
select select "6"
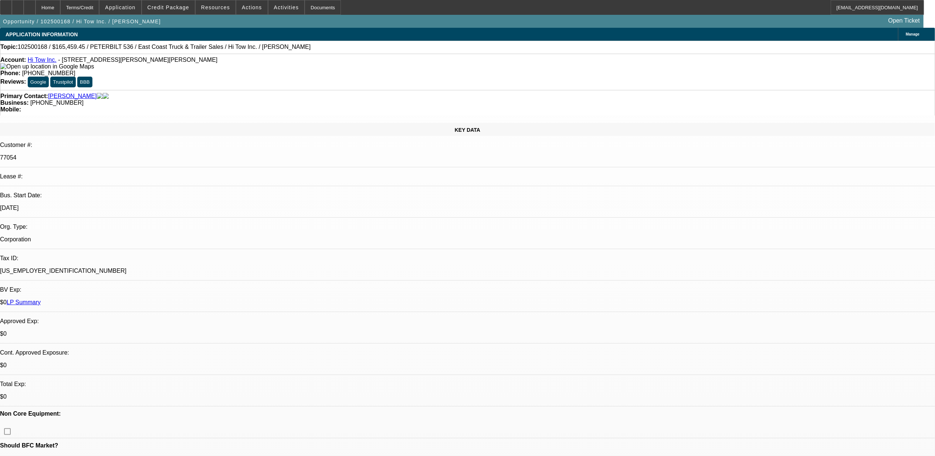
select select "1"
select select "2"
select select "6"
select select "1"
select select "2"
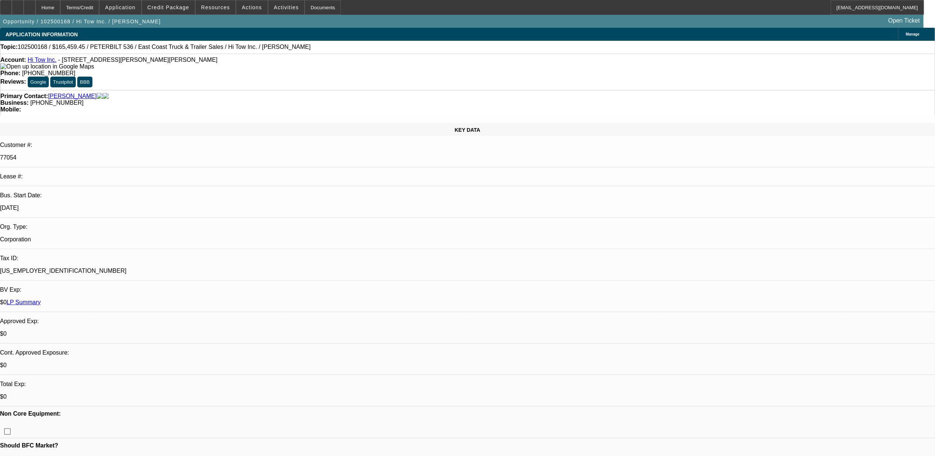
select select "6"
select select "1"
select select "2"
select select "6"
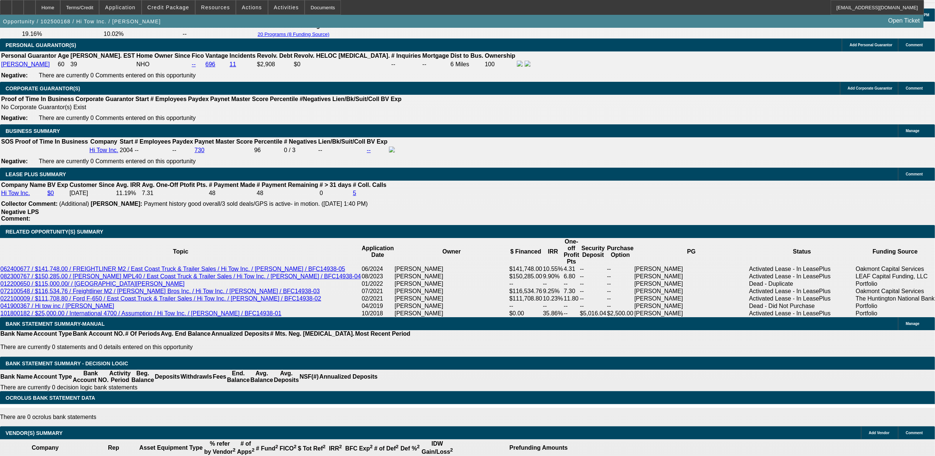
scroll to position [1134, 0]
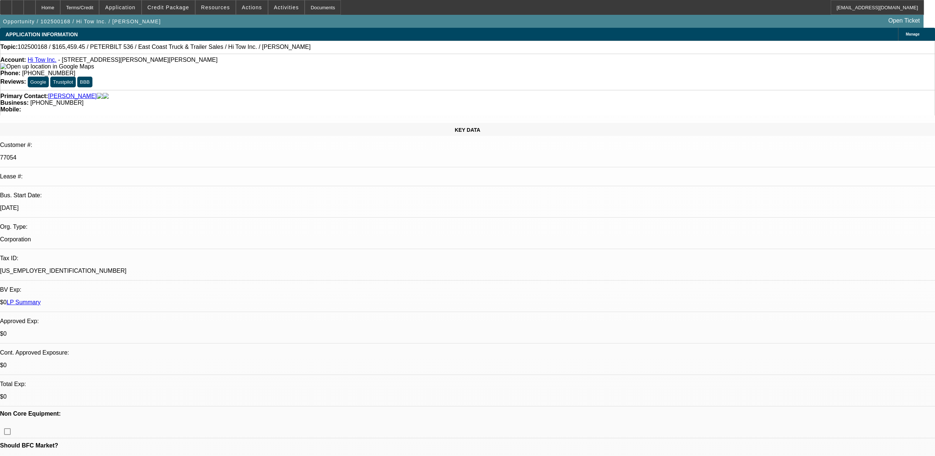
select select "0"
select select "2"
select select "0"
select select "6"
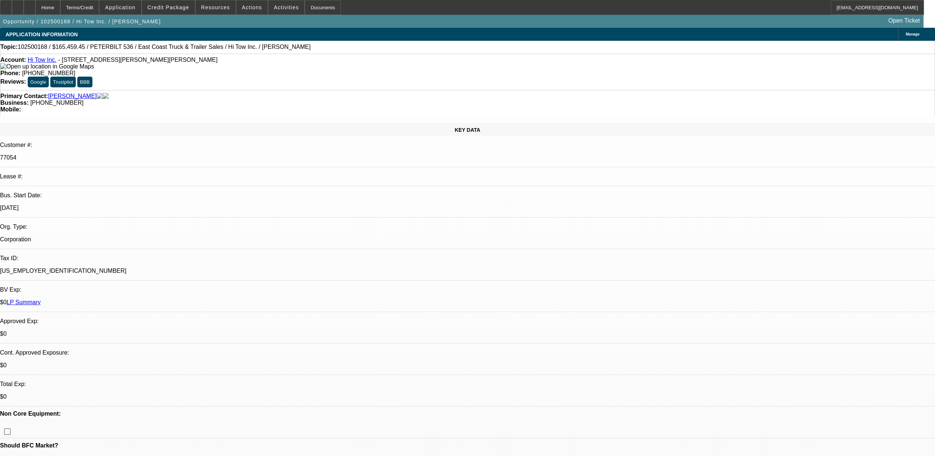
select select "0"
select select "2"
select select "0"
select select "6"
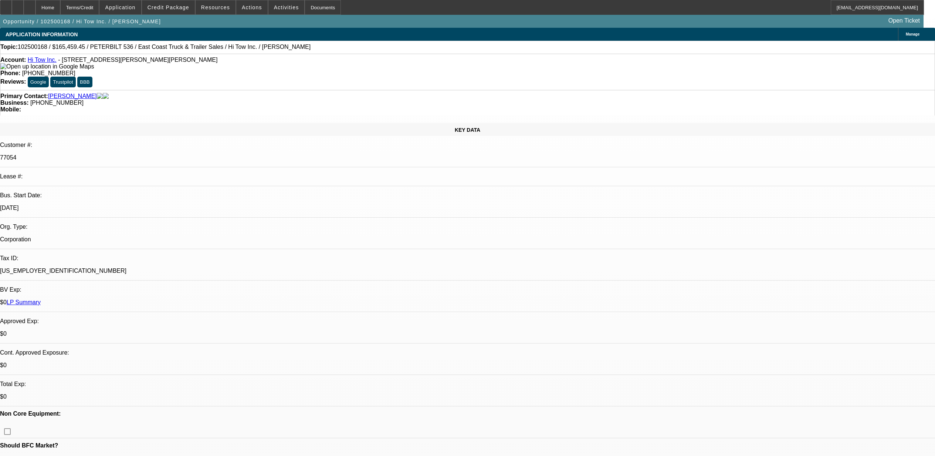
select select "0"
select select "2"
select select "0"
select select "6"
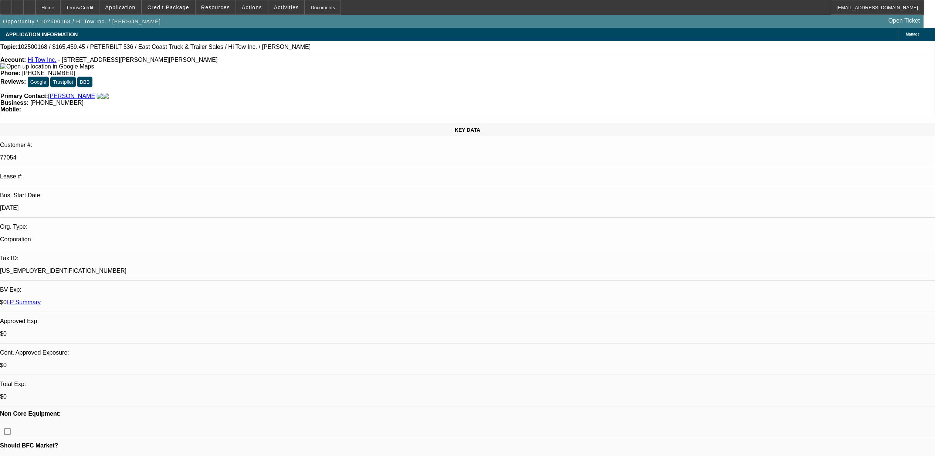
select select "0"
select select "2"
select select "0"
select select "6"
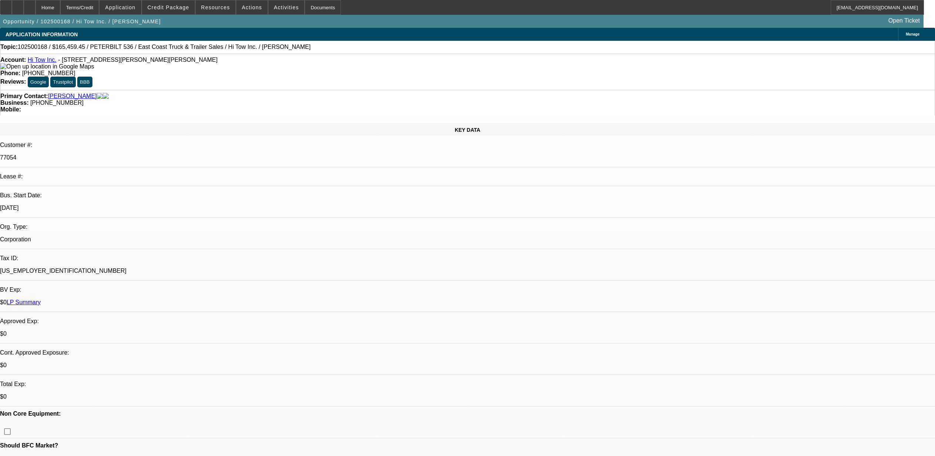
scroll to position [1085, 0]
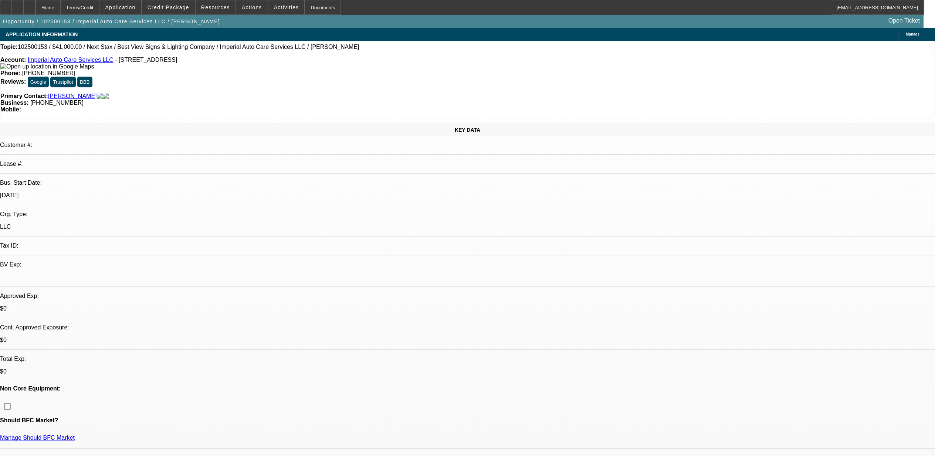
select select "0"
select select "2"
select select "0.1"
select select "4"
